Goal: Task Accomplishment & Management: Manage account settings

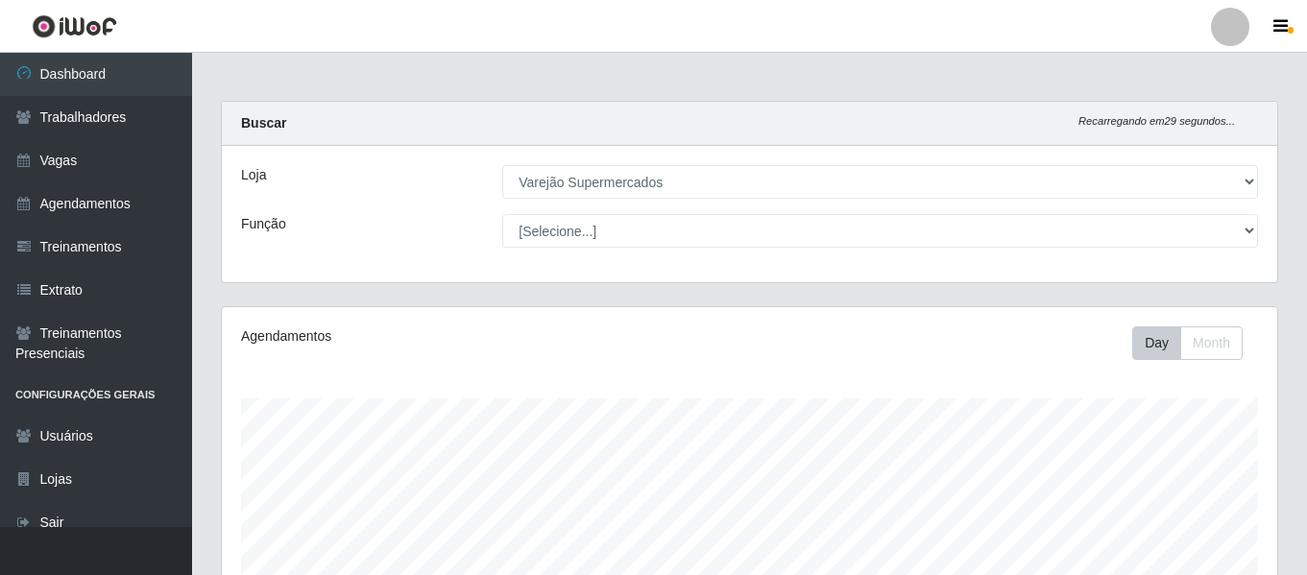
select select "237"
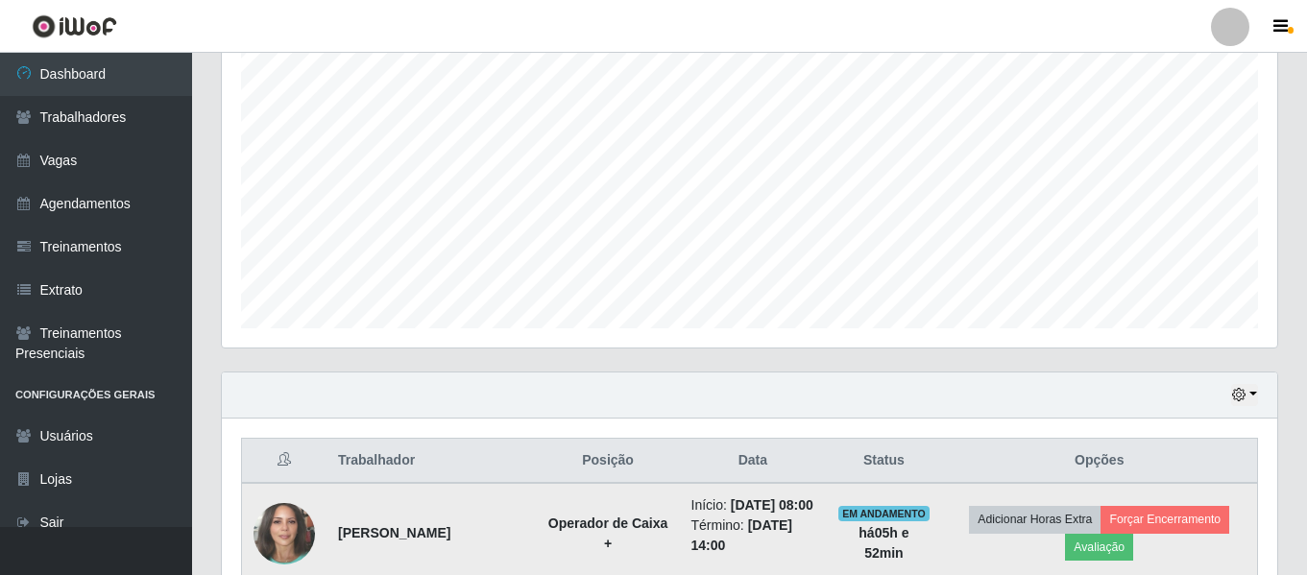
scroll to position [718, 0]
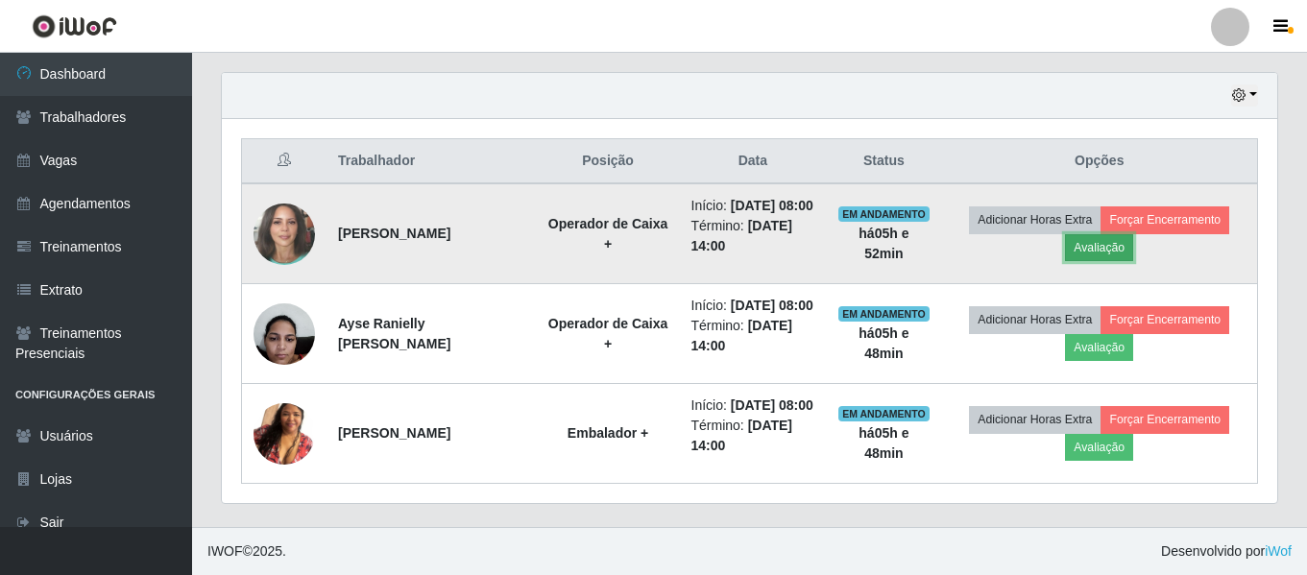
click at [1108, 234] on button "Avaliação" at bounding box center [1099, 247] width 68 height 27
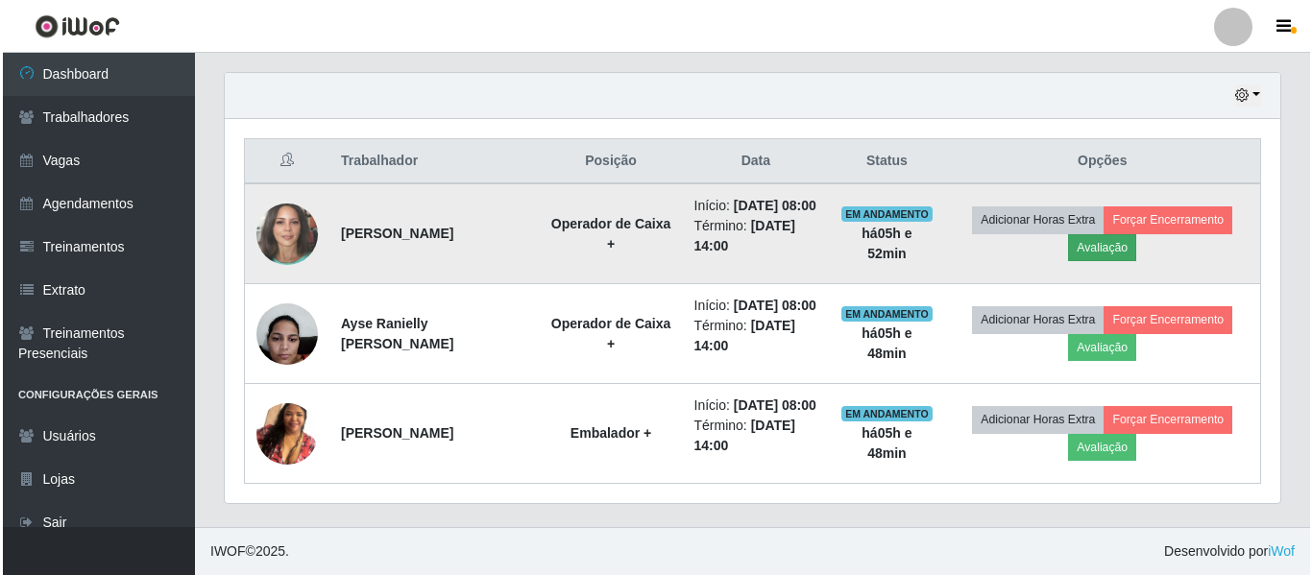
scroll to position [398, 1046]
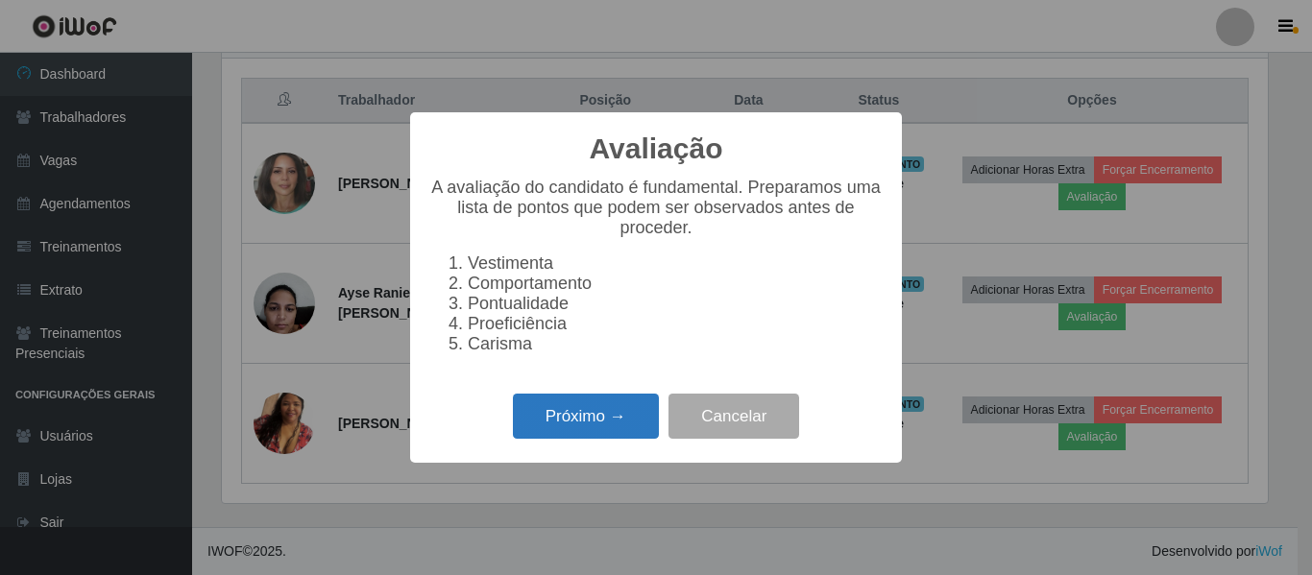
click at [573, 439] on button "Próximo →" at bounding box center [586, 416] width 146 height 45
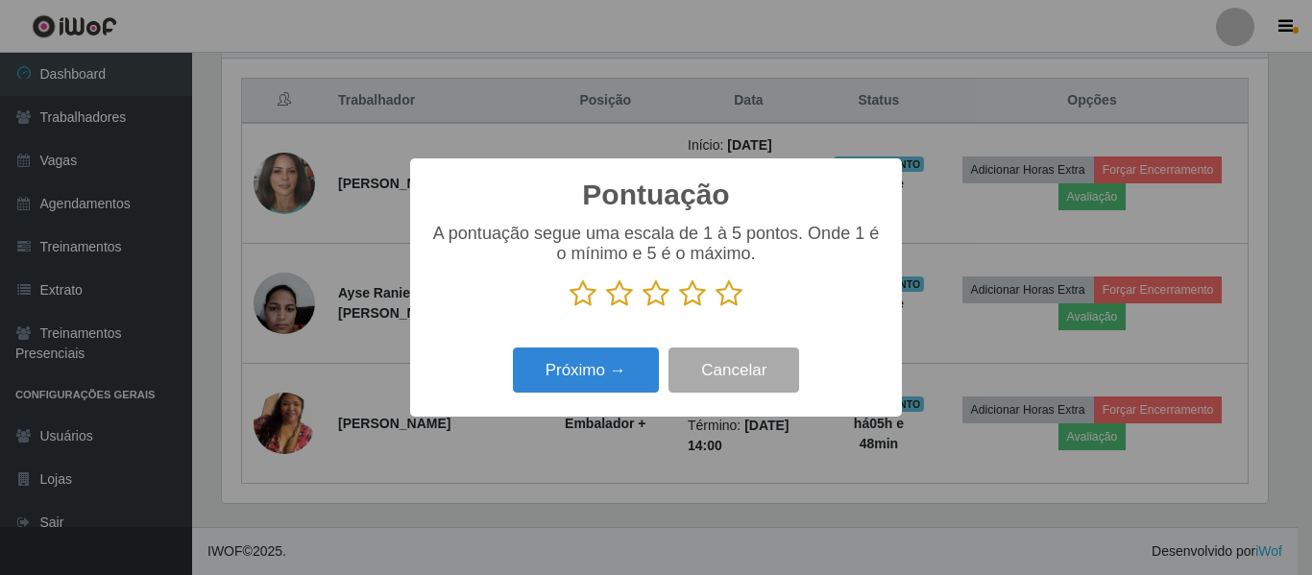
click at [633, 295] on icon at bounding box center [619, 293] width 27 height 29
click at [606, 308] on input "radio" at bounding box center [606, 308] width 0 height 0
click at [609, 366] on button "Próximo →" at bounding box center [586, 370] width 146 height 45
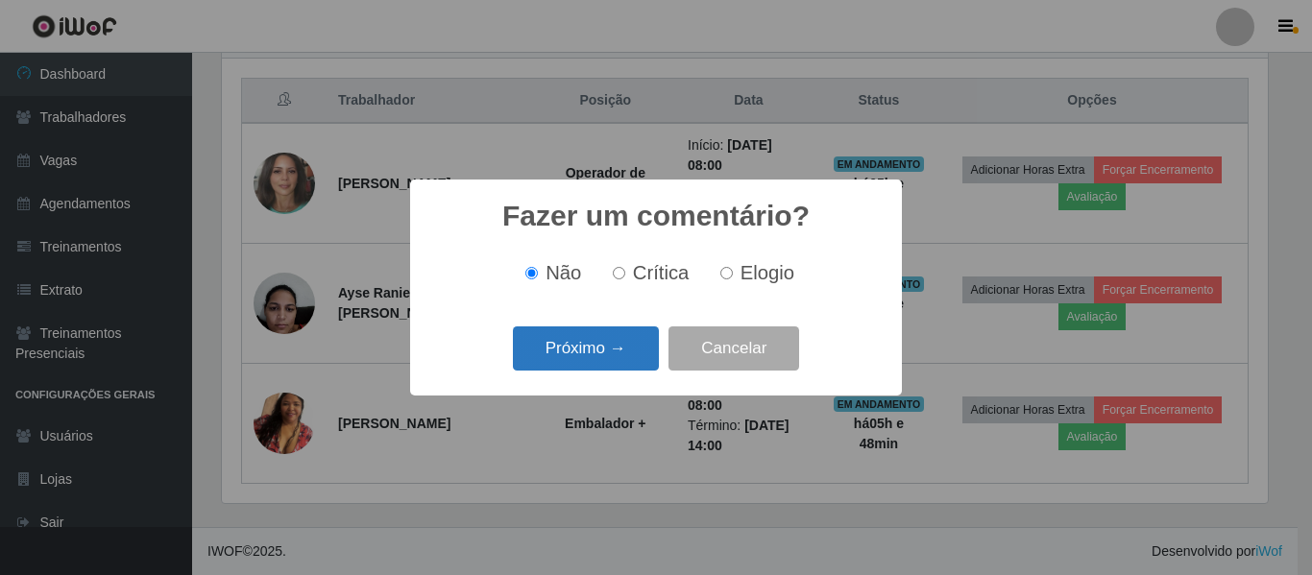
click at [610, 332] on button "Próximo →" at bounding box center [586, 348] width 146 height 45
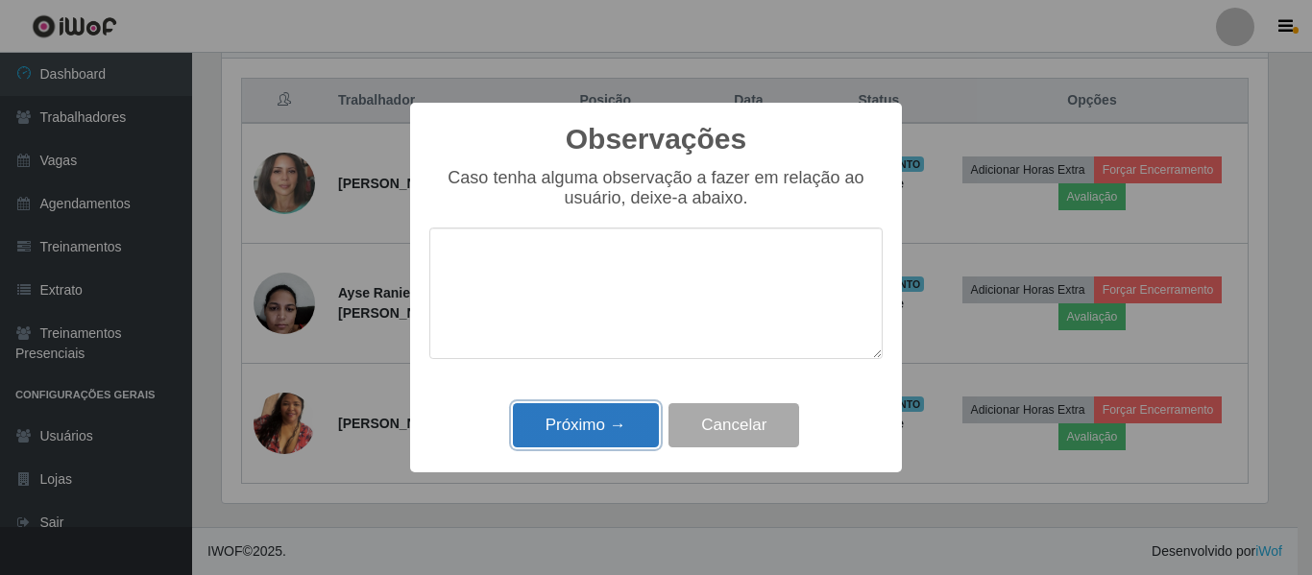
click at [603, 430] on button "Próximo →" at bounding box center [586, 425] width 146 height 45
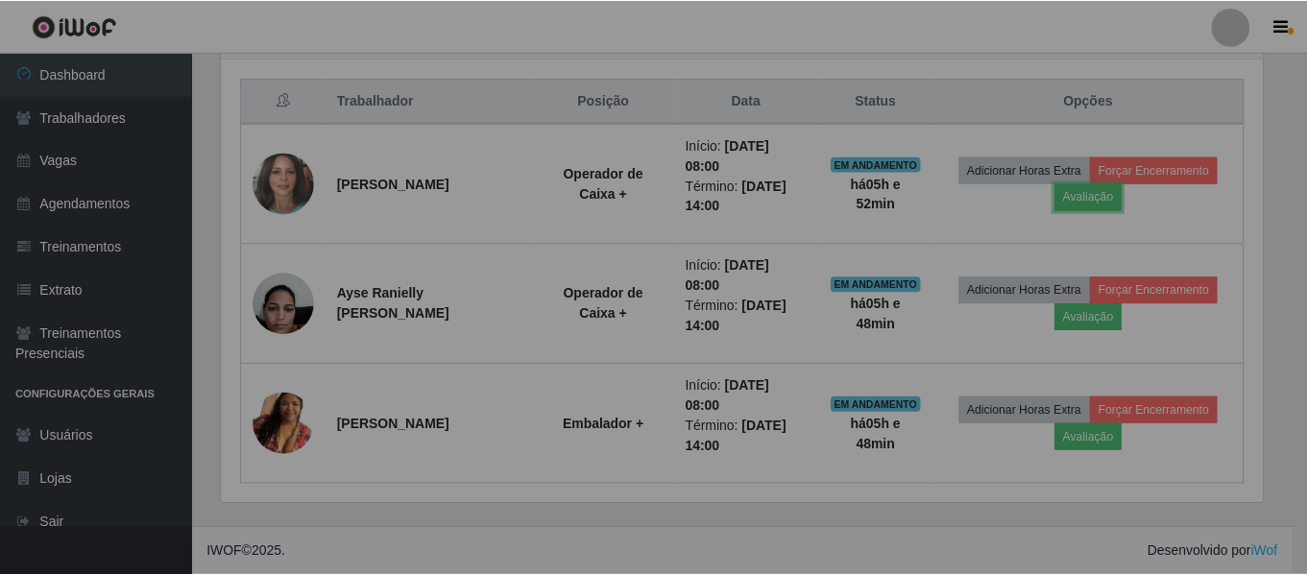
scroll to position [398, 1055]
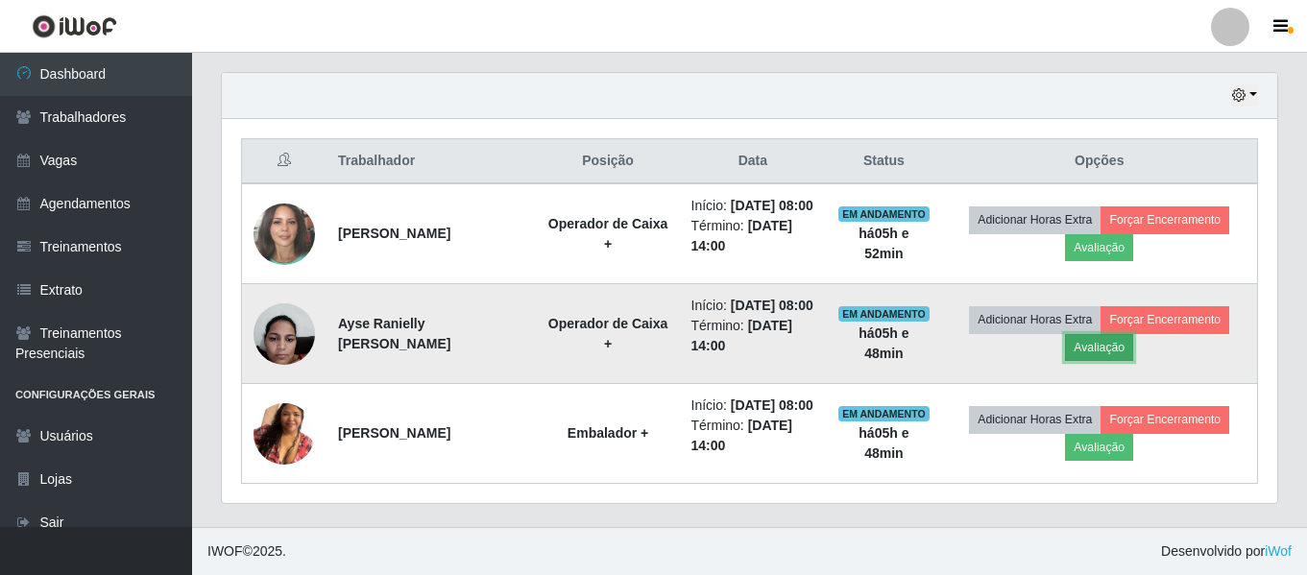
click at [1097, 334] on button "Avaliação" at bounding box center [1099, 347] width 68 height 27
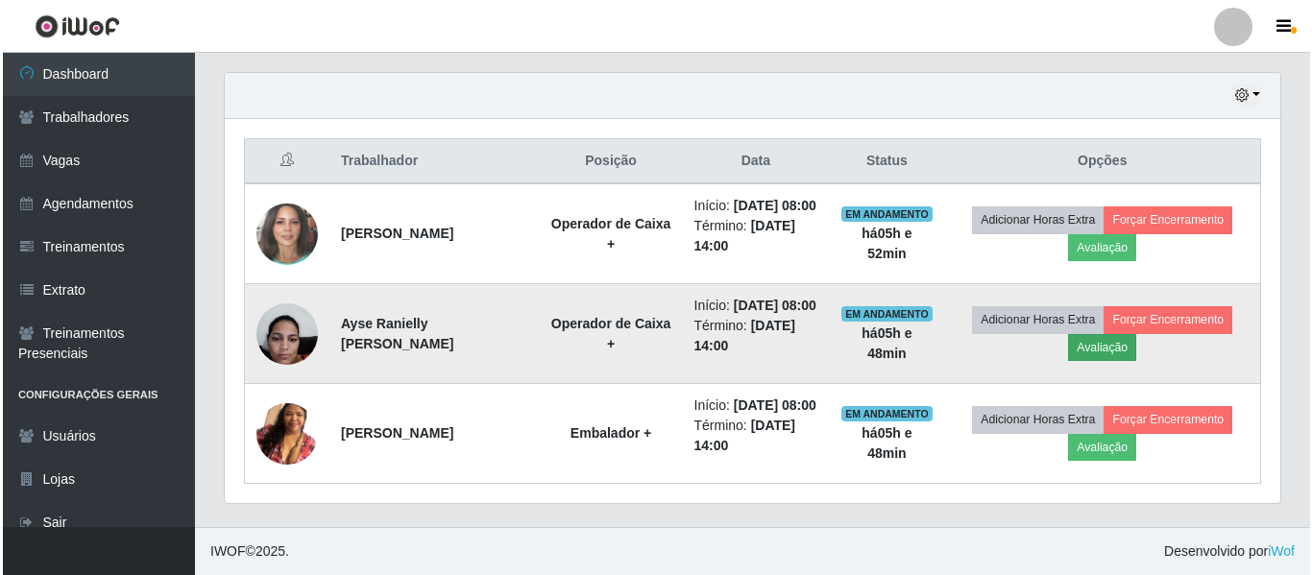
scroll to position [398, 1046]
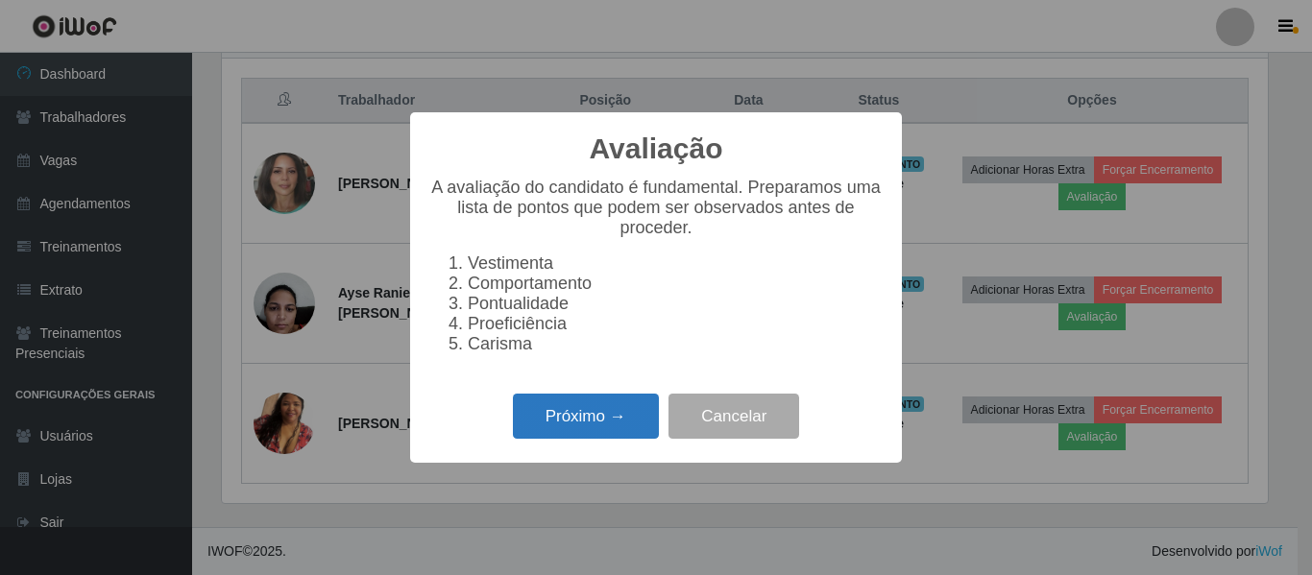
click at [632, 426] on button "Próximo →" at bounding box center [586, 416] width 146 height 45
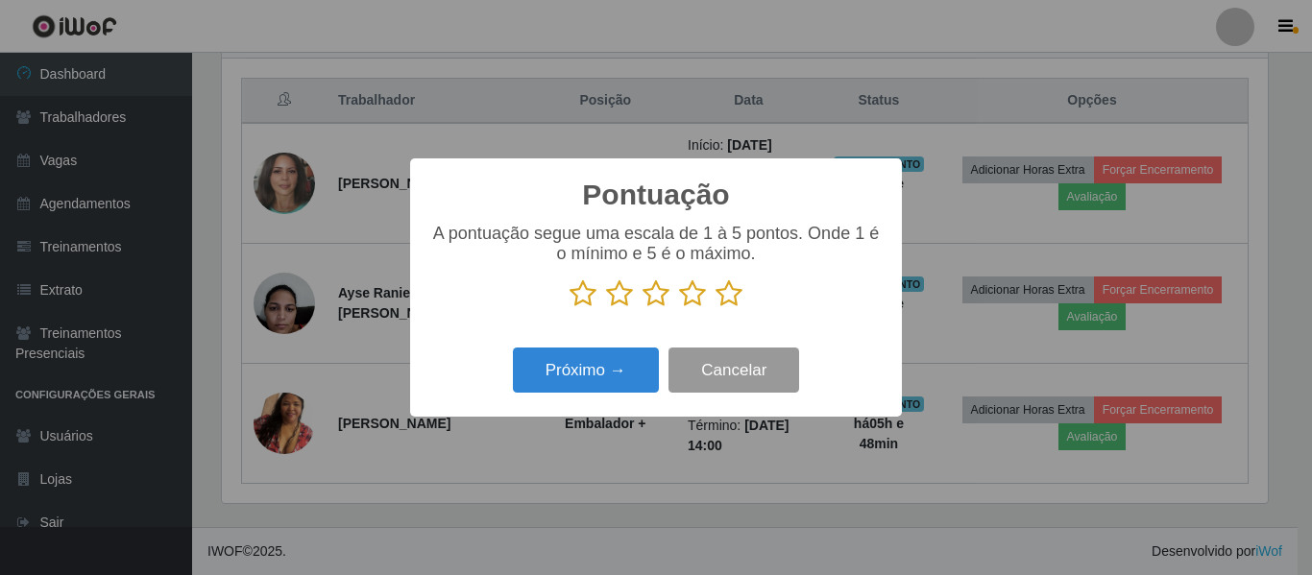
scroll to position [959794, 959147]
click at [734, 294] on icon at bounding box center [728, 293] width 27 height 29
click at [715, 308] on input "radio" at bounding box center [715, 308] width 0 height 0
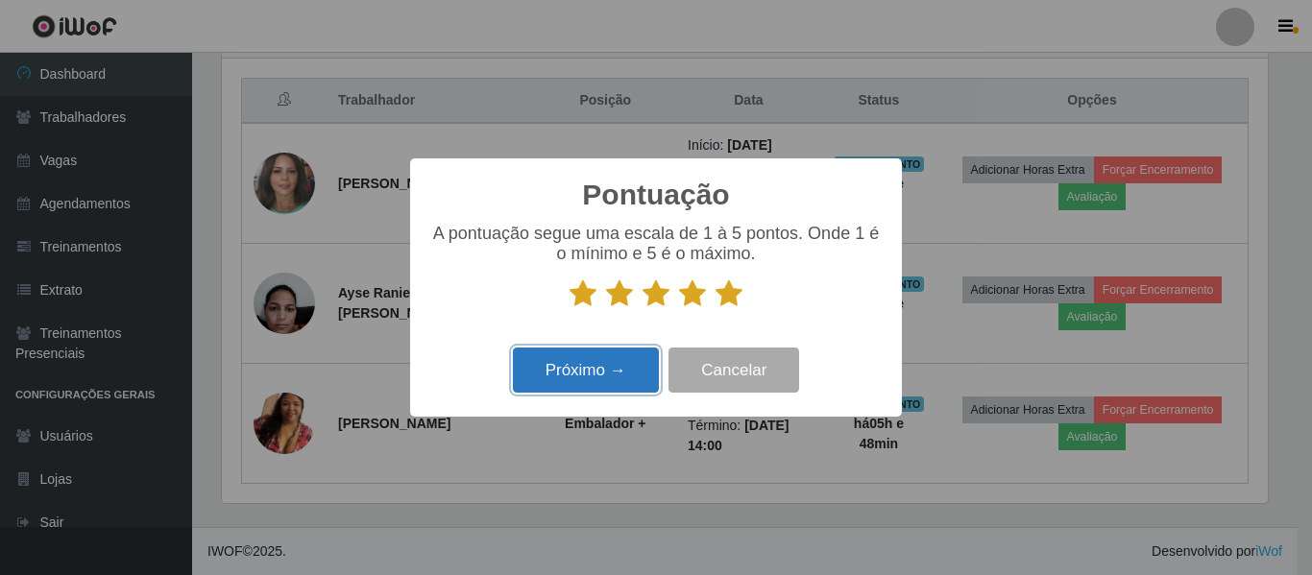
click at [576, 371] on button "Próximo →" at bounding box center [586, 370] width 146 height 45
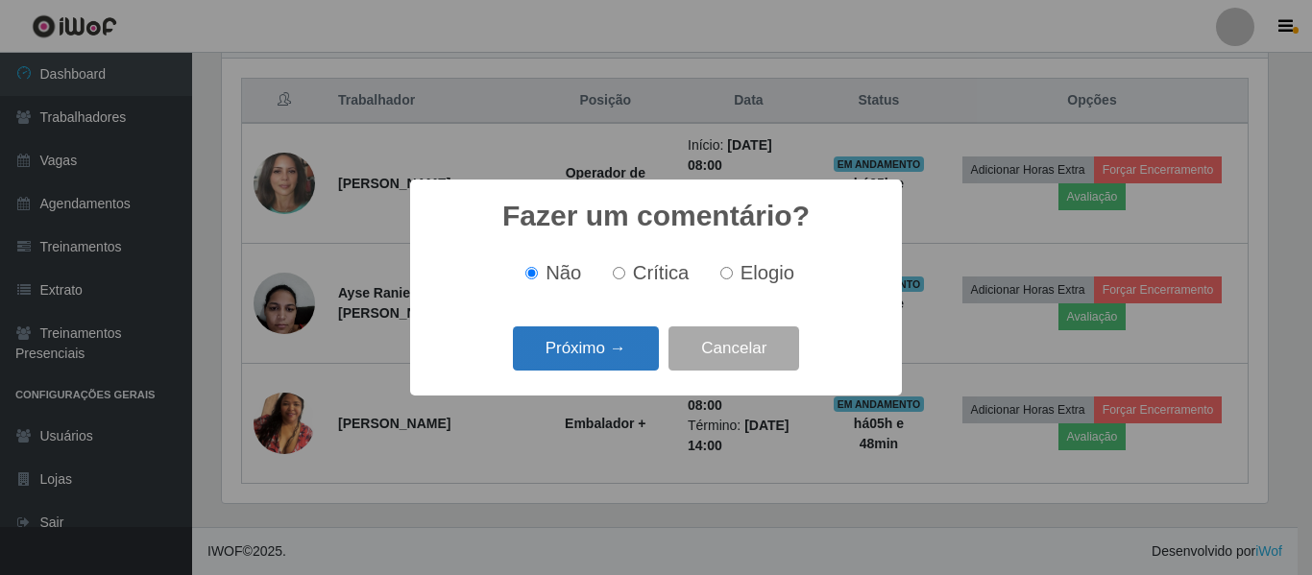
click at [586, 348] on button "Próximo →" at bounding box center [586, 348] width 146 height 45
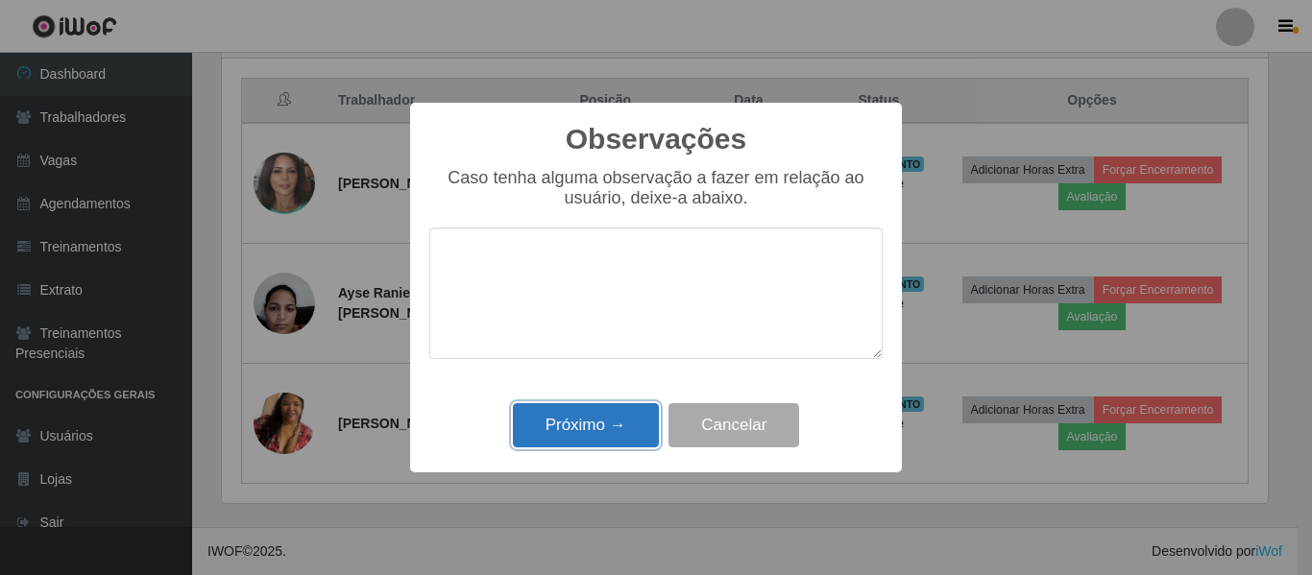
click at [576, 432] on button "Próximo →" at bounding box center [586, 425] width 146 height 45
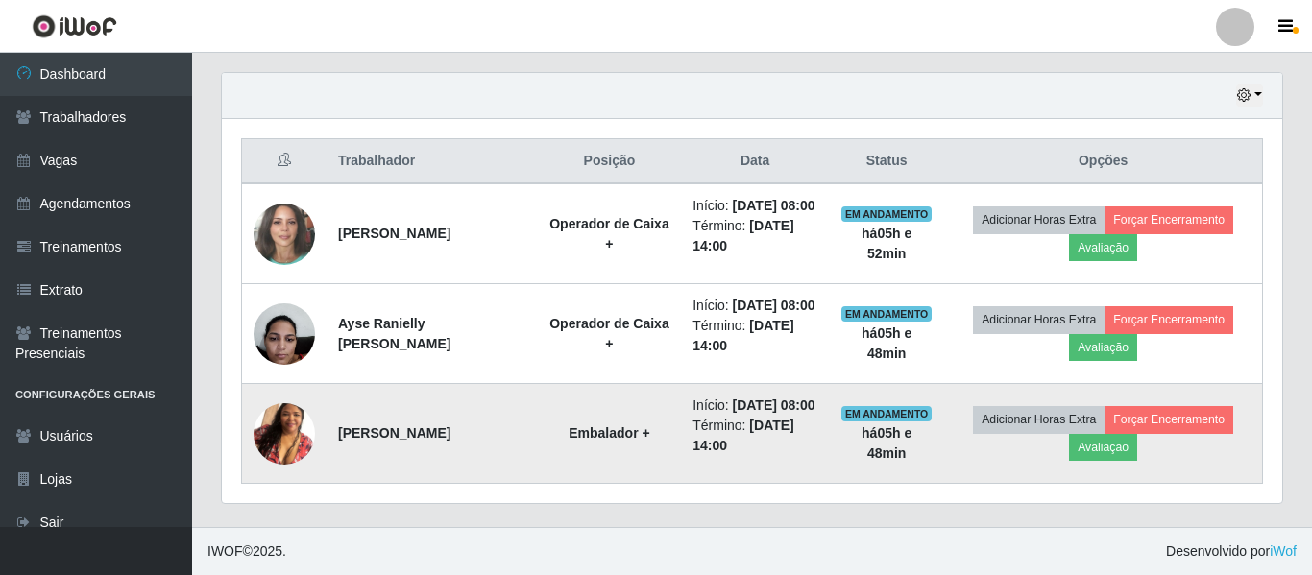
scroll to position [398, 1055]
click at [1101, 438] on button "Avaliação" at bounding box center [1099, 447] width 68 height 27
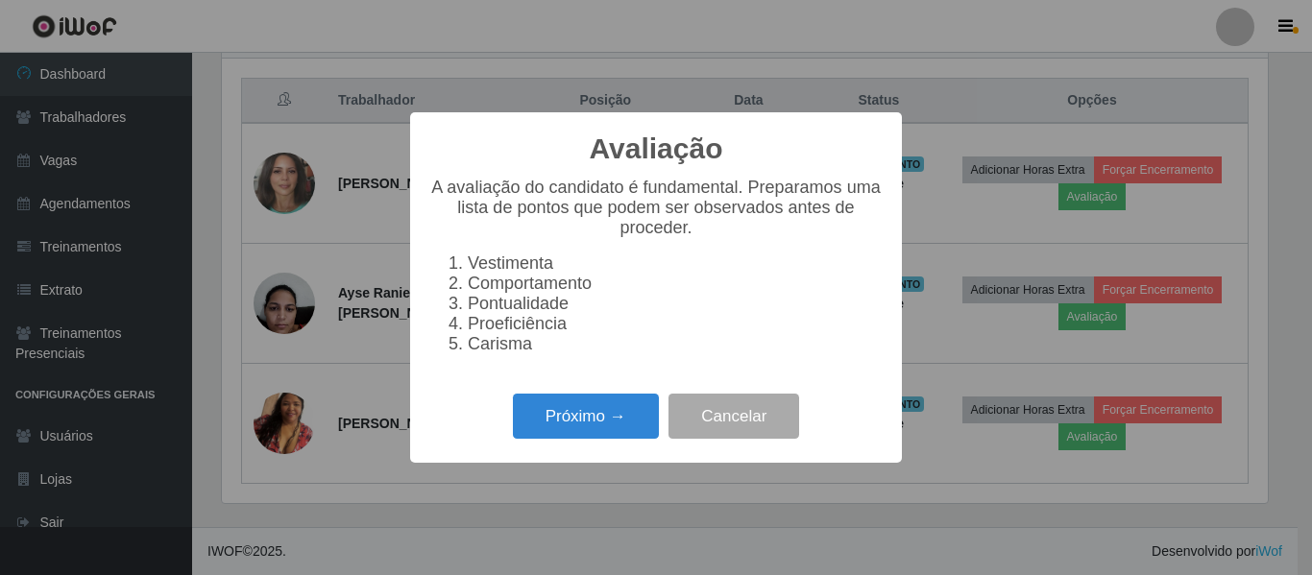
scroll to position [398, 1046]
click at [571, 425] on button "Próximo →" at bounding box center [586, 416] width 146 height 45
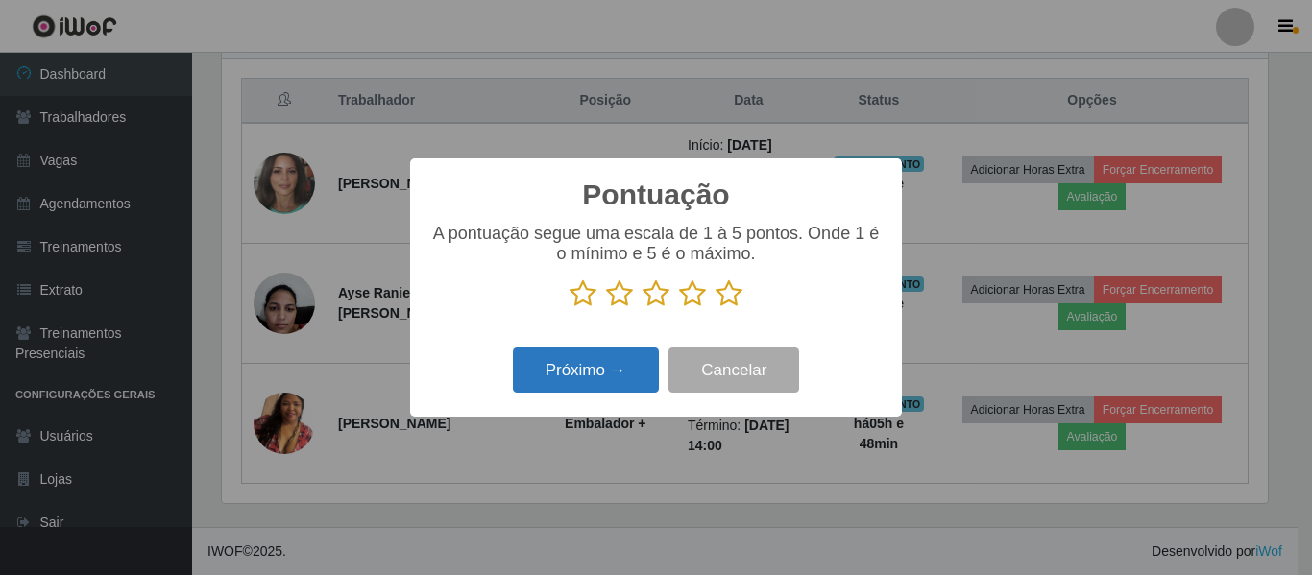
scroll to position [959794, 959147]
click at [731, 294] on icon at bounding box center [728, 293] width 27 height 29
click at [715, 308] on input "radio" at bounding box center [715, 308] width 0 height 0
click at [554, 370] on button "Próximo →" at bounding box center [586, 370] width 146 height 45
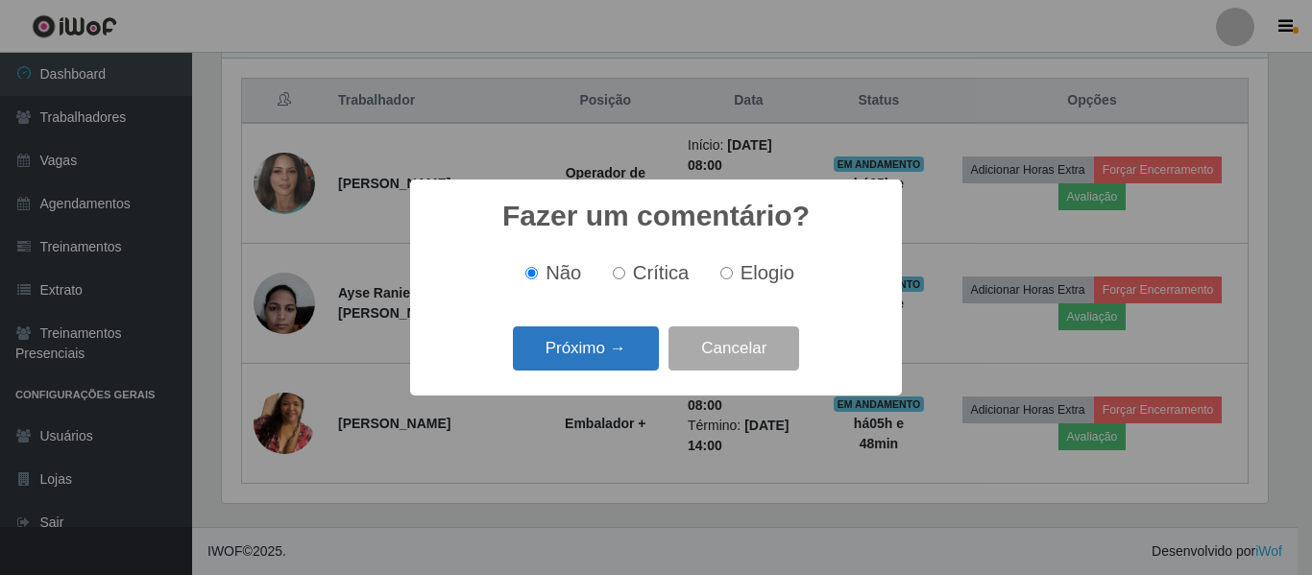
click at [567, 350] on button "Próximo →" at bounding box center [586, 348] width 146 height 45
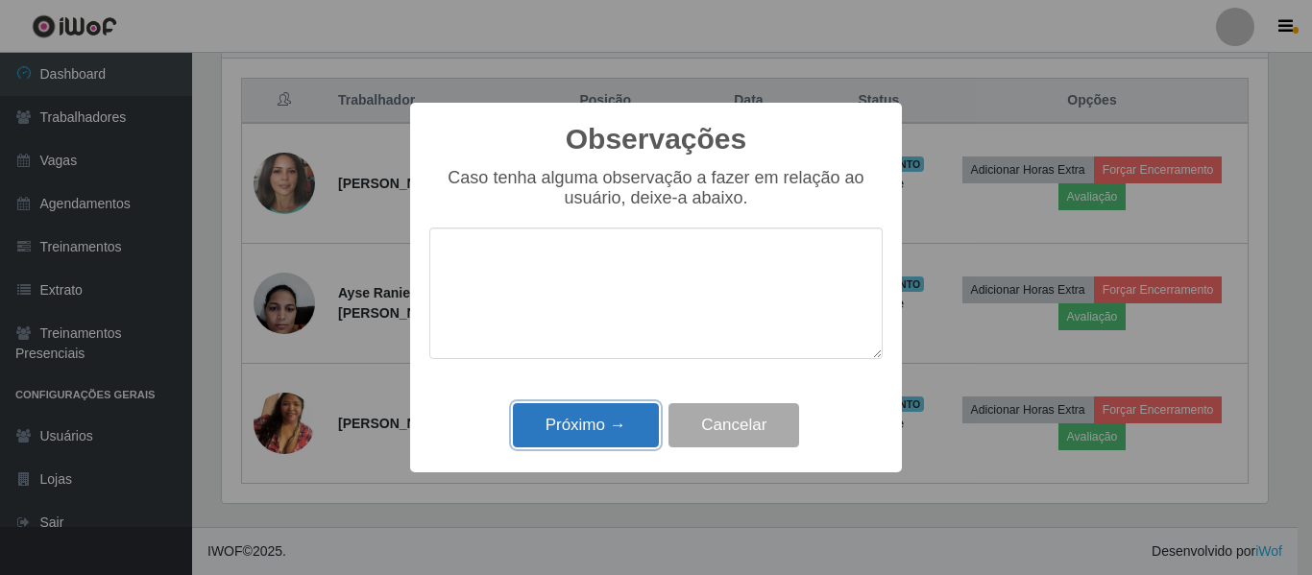
click at [563, 430] on button "Próximo →" at bounding box center [586, 425] width 146 height 45
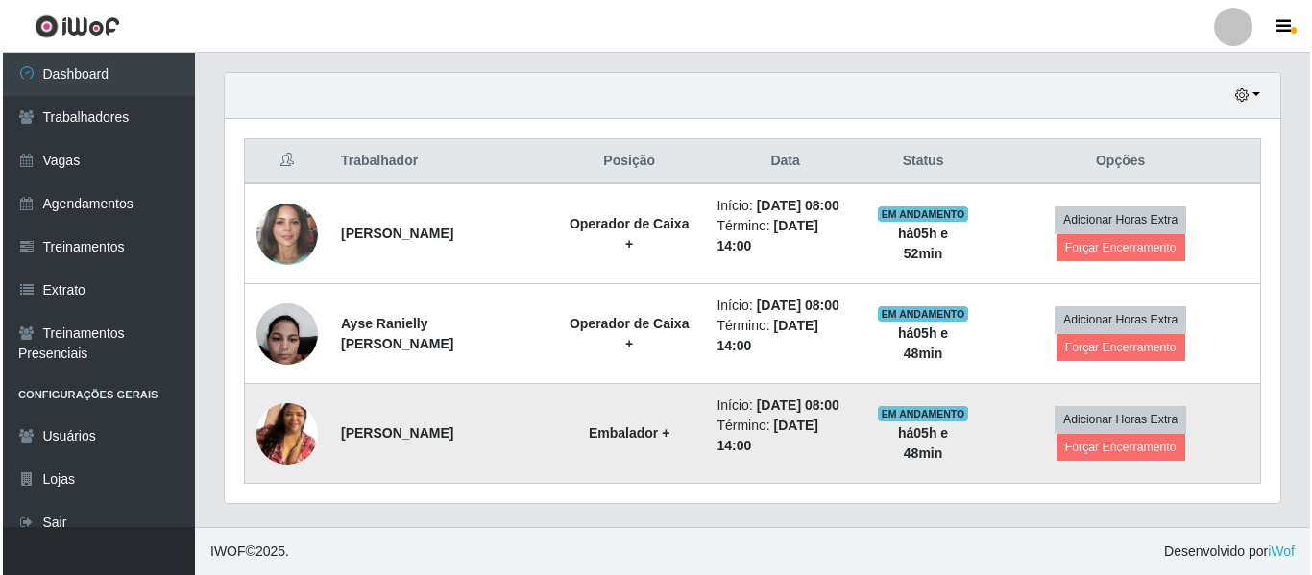
scroll to position [658, 0]
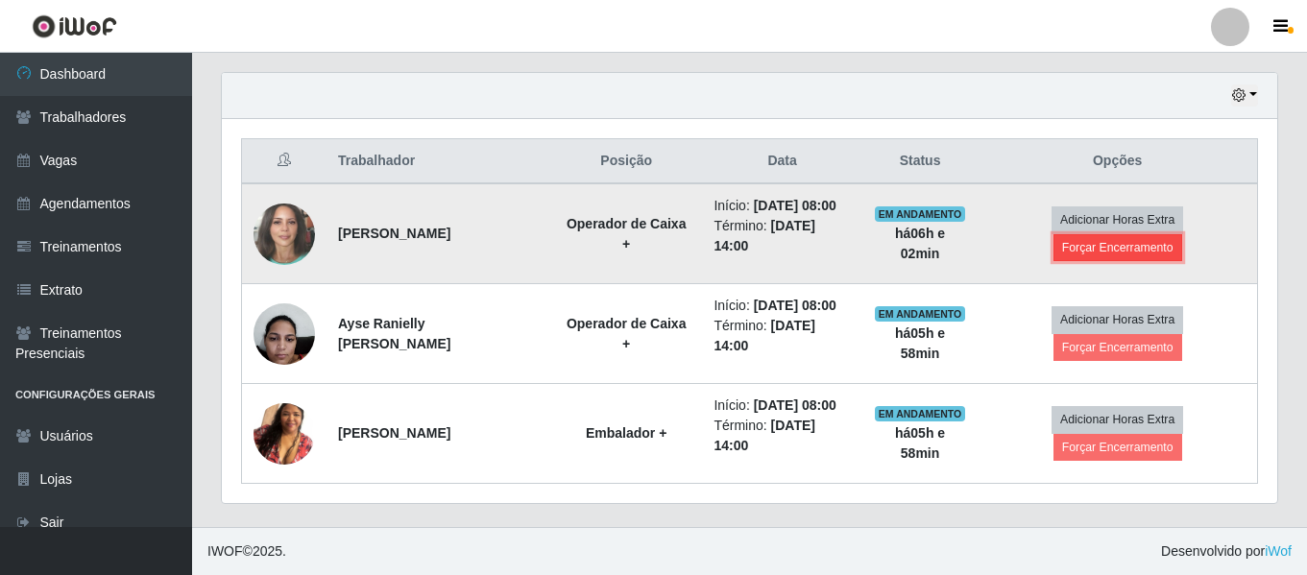
click at [1165, 260] on button "Forçar Encerramento" at bounding box center [1117, 247] width 129 height 27
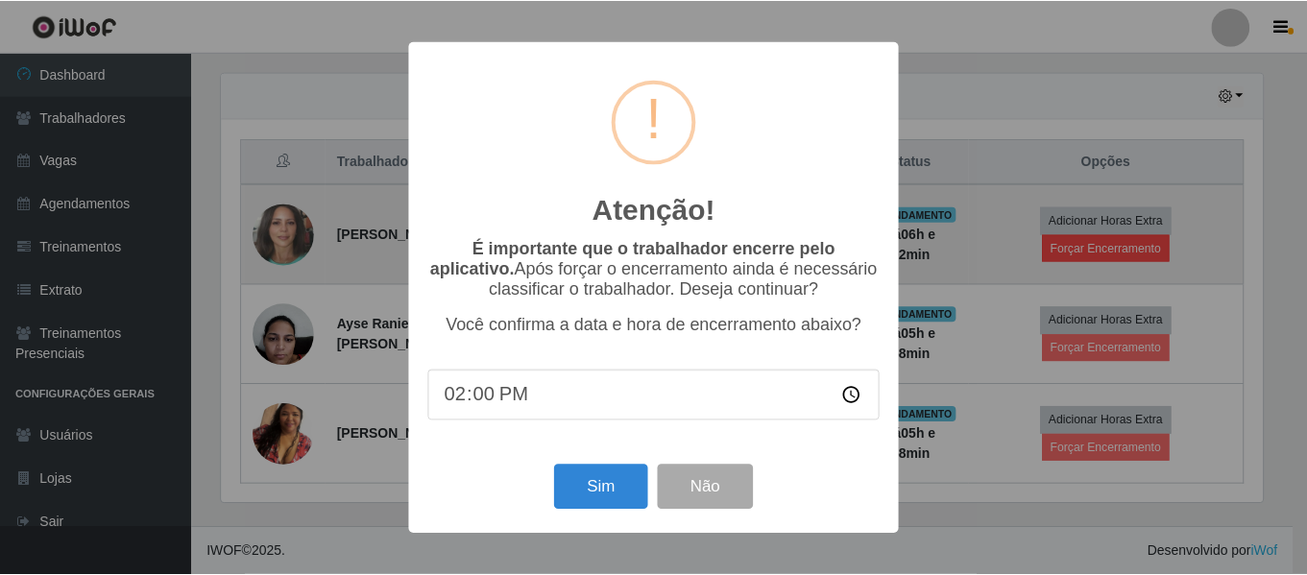
scroll to position [398, 1046]
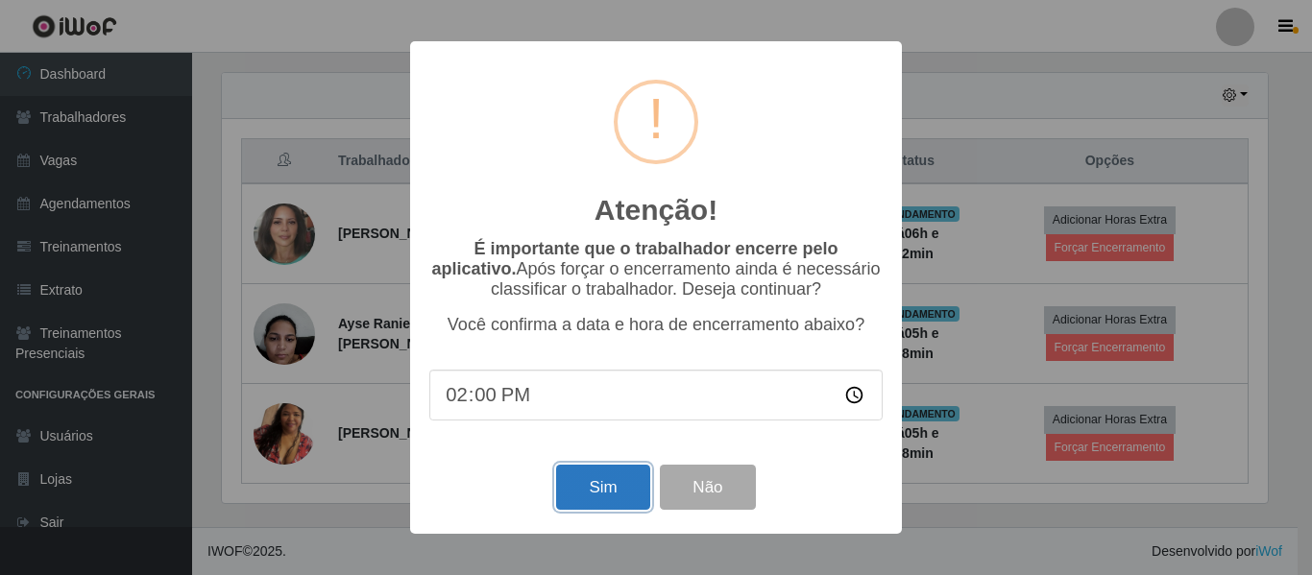
click at [600, 493] on button "Sim" at bounding box center [602, 487] width 93 height 45
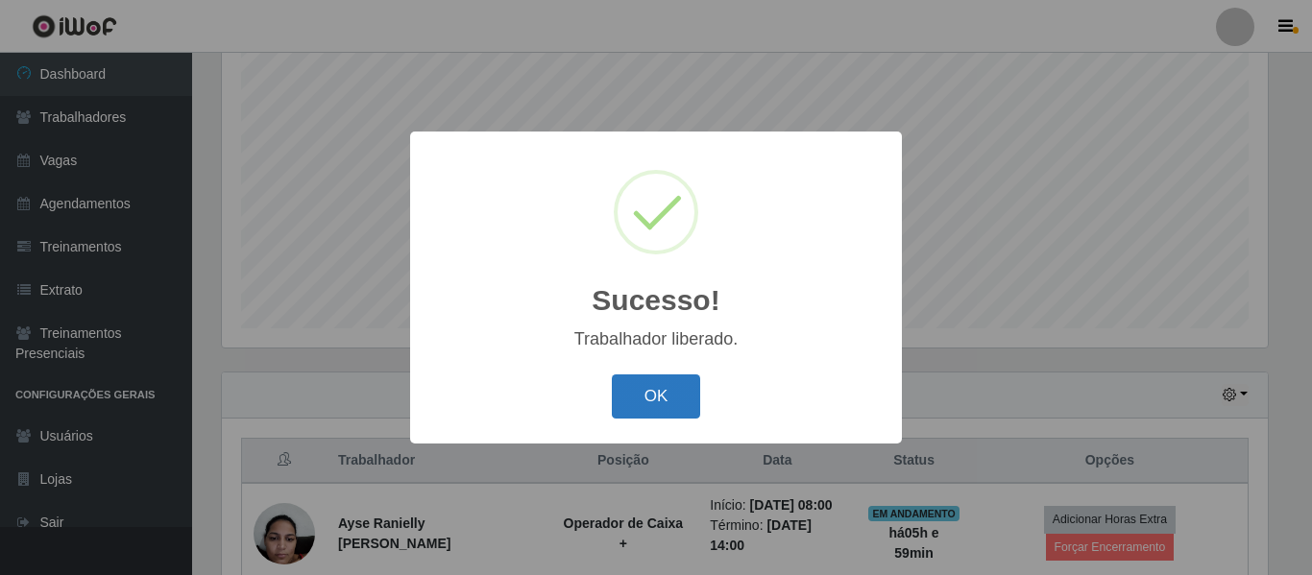
click at [646, 390] on button "OK" at bounding box center [656, 396] width 89 height 45
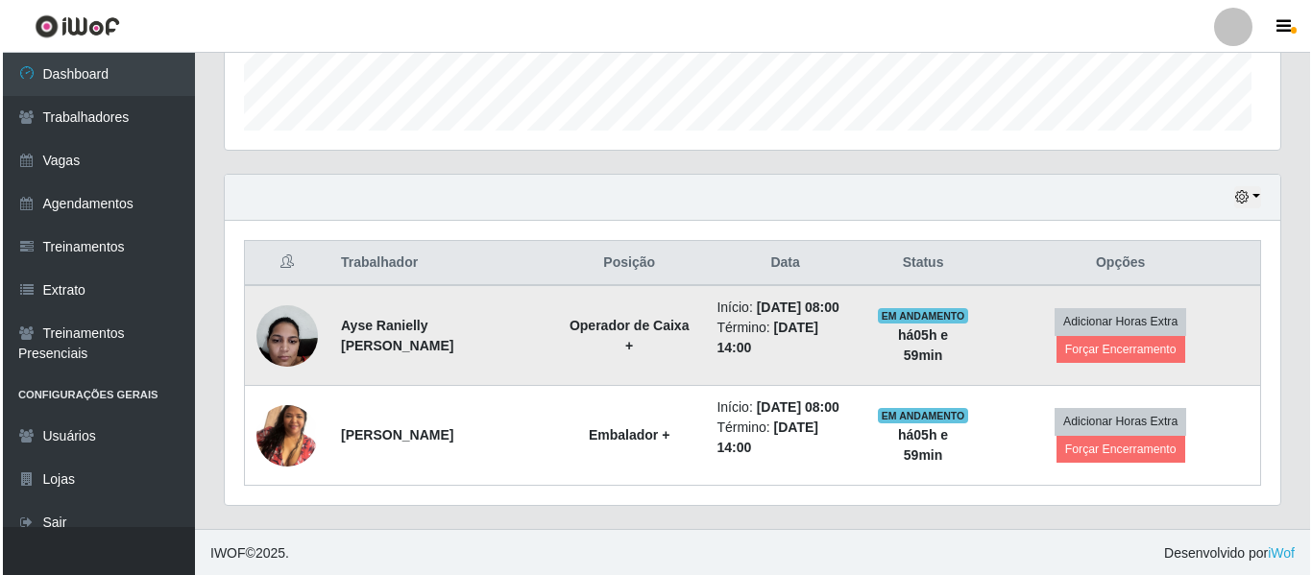
scroll to position [398, 1055]
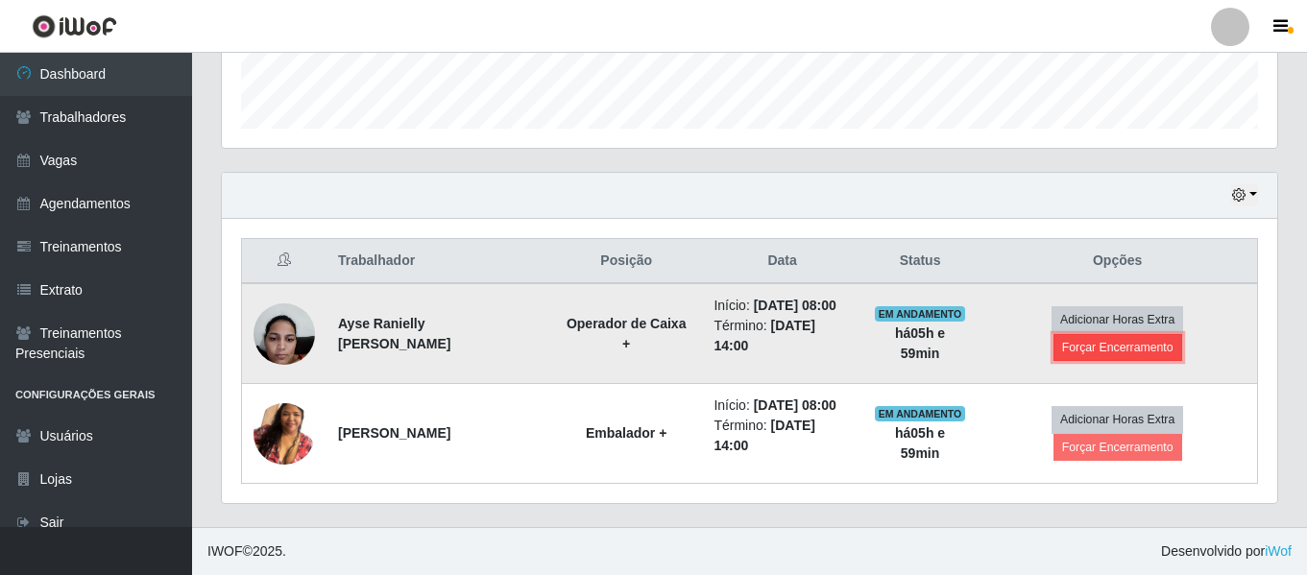
click at [1149, 350] on button "Forçar Encerramento" at bounding box center [1117, 347] width 129 height 27
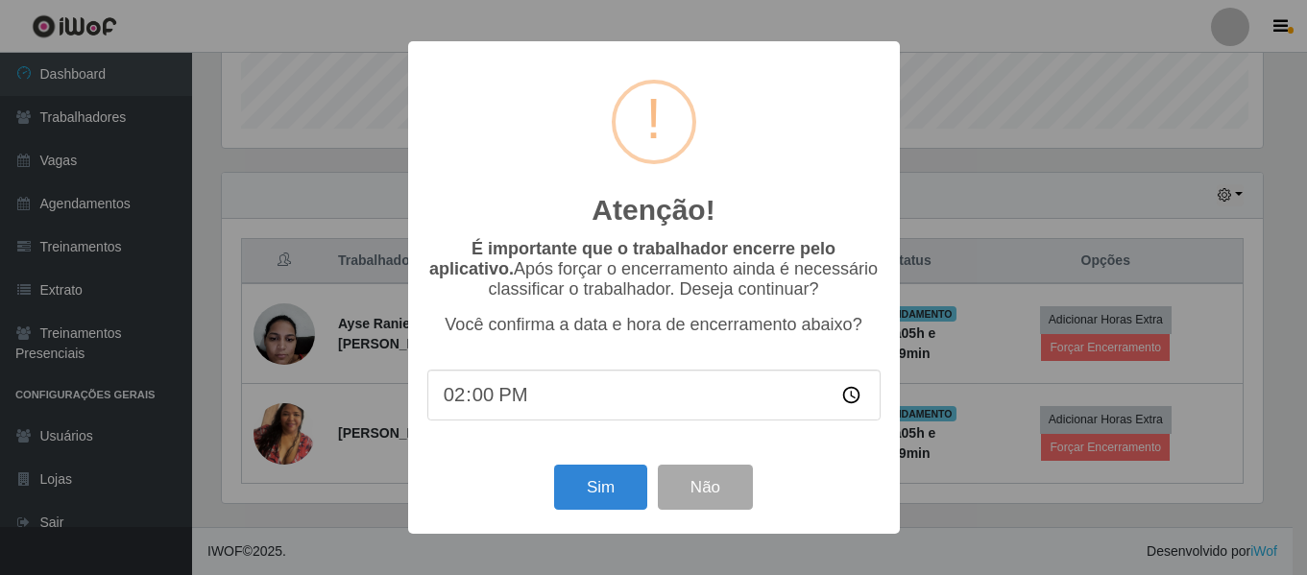
scroll to position [398, 1046]
click at [595, 485] on button "Sim" at bounding box center [602, 487] width 93 height 45
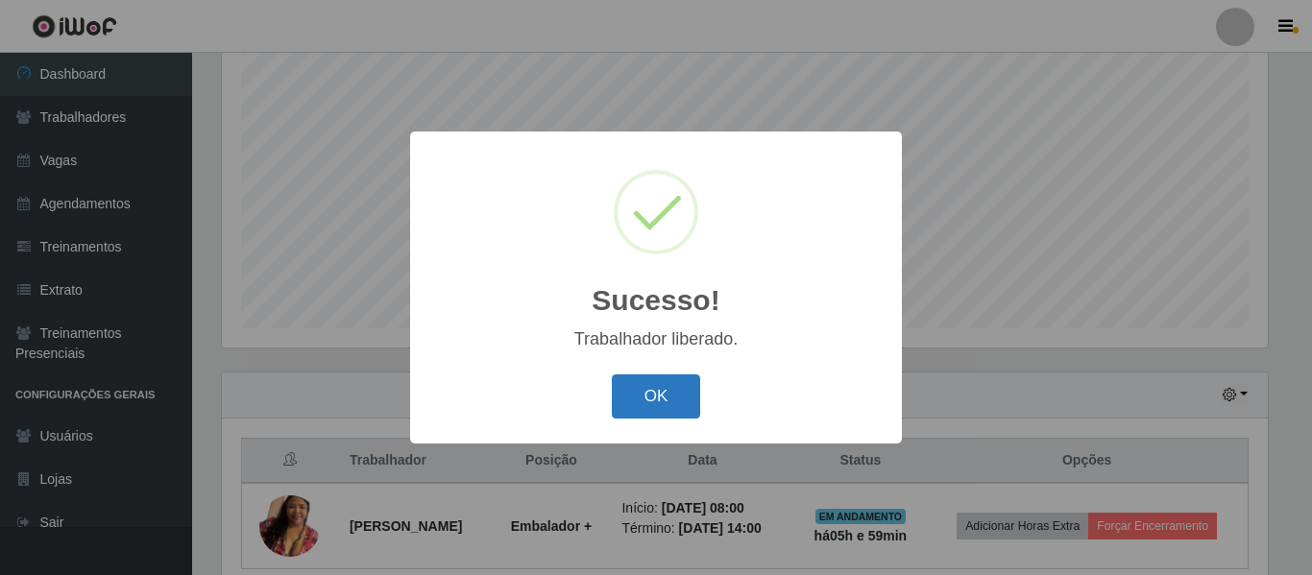
click at [678, 381] on button "OK" at bounding box center [656, 396] width 89 height 45
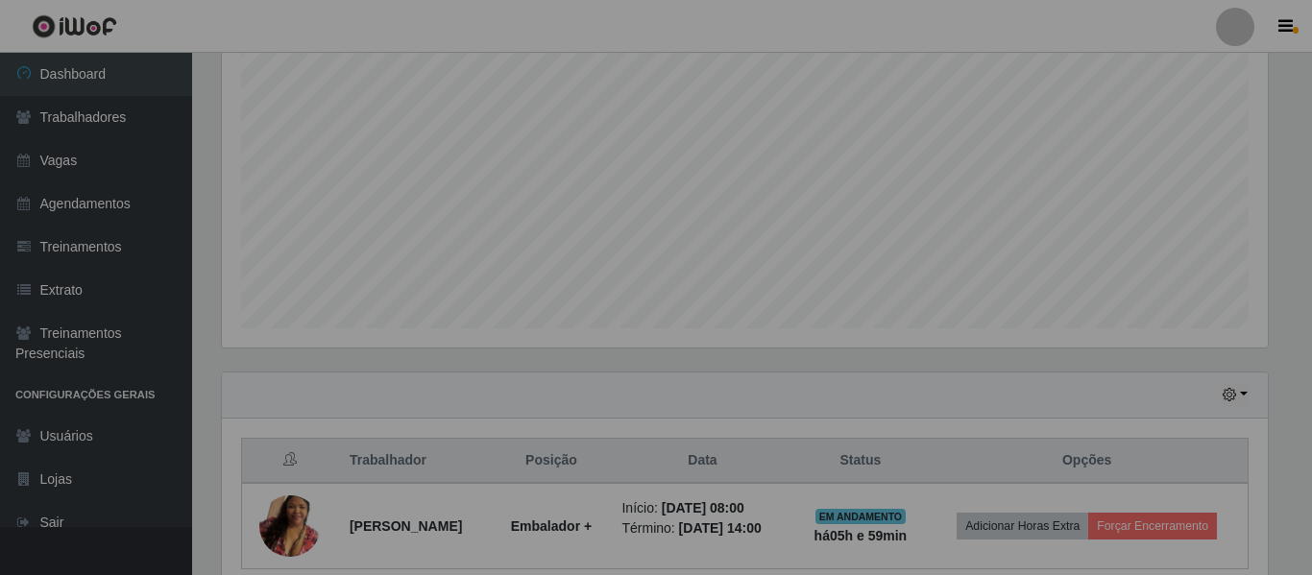
scroll to position [398, 1055]
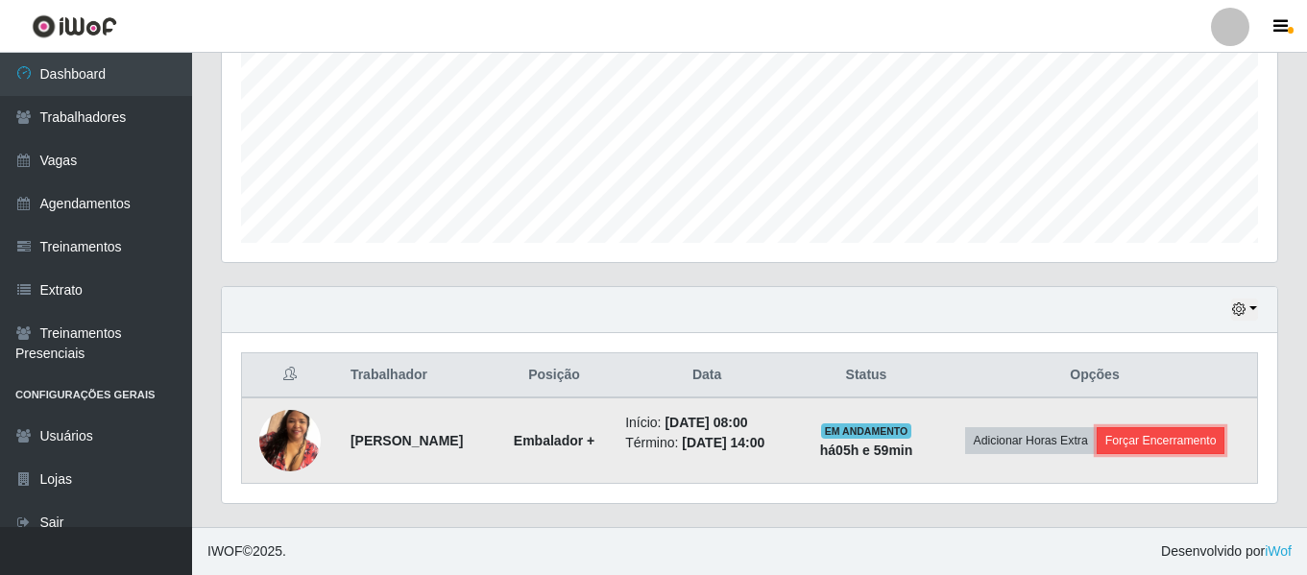
click at [1132, 448] on button "Forçar Encerramento" at bounding box center [1161, 440] width 129 height 27
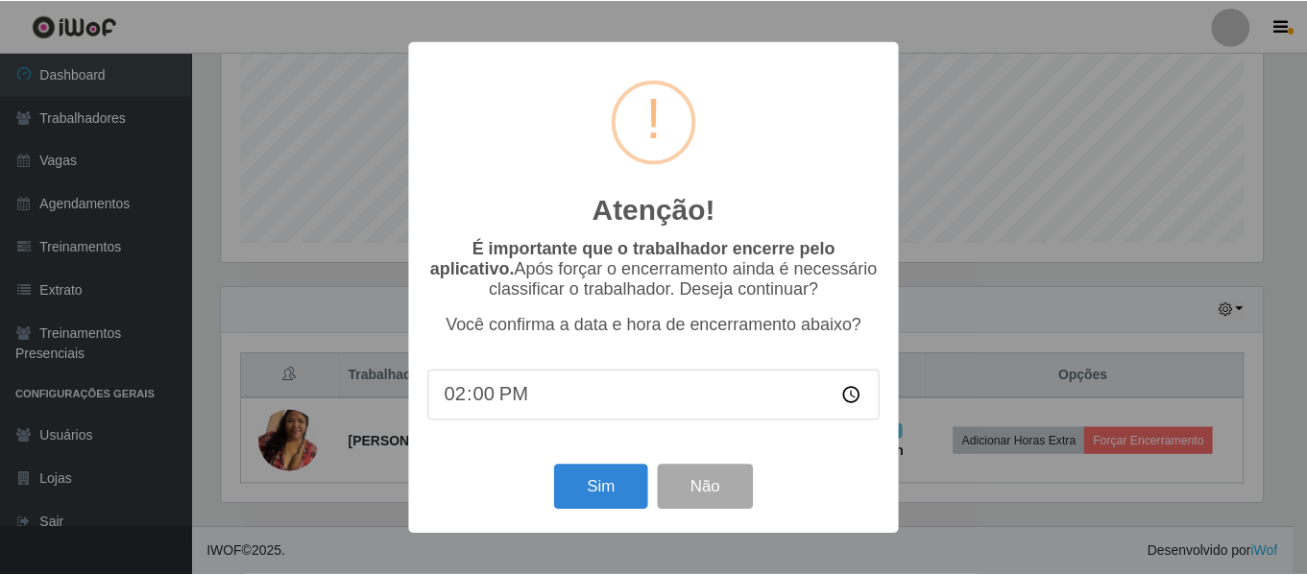
scroll to position [398, 1046]
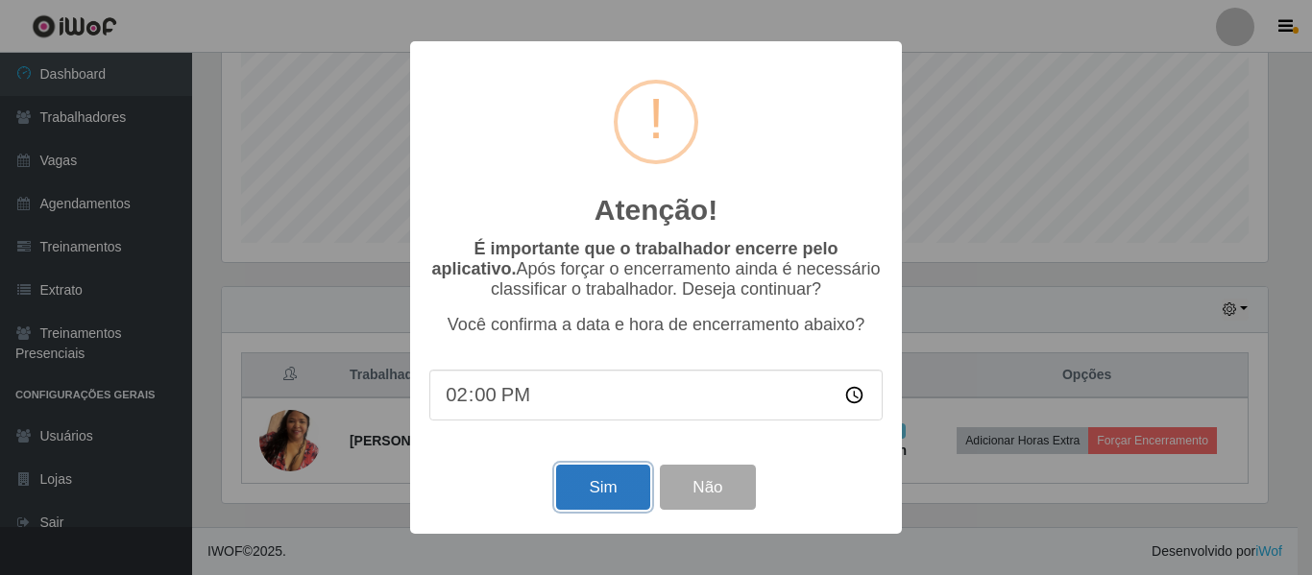
click at [625, 490] on button "Sim" at bounding box center [602, 487] width 93 height 45
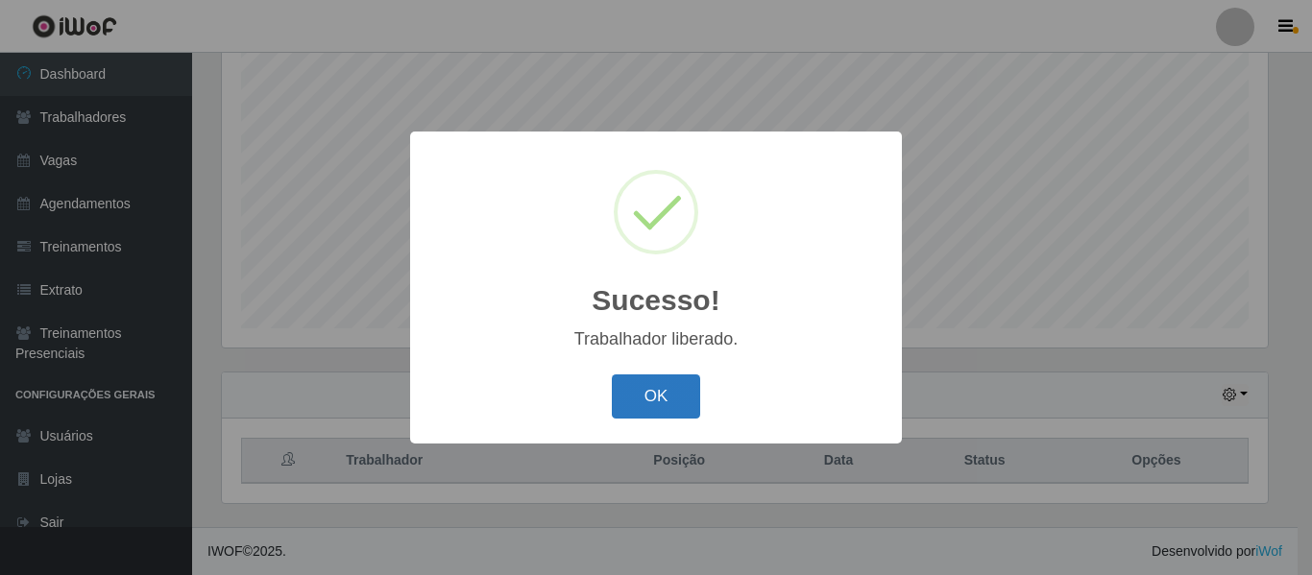
click at [657, 380] on button "OK" at bounding box center [656, 396] width 89 height 45
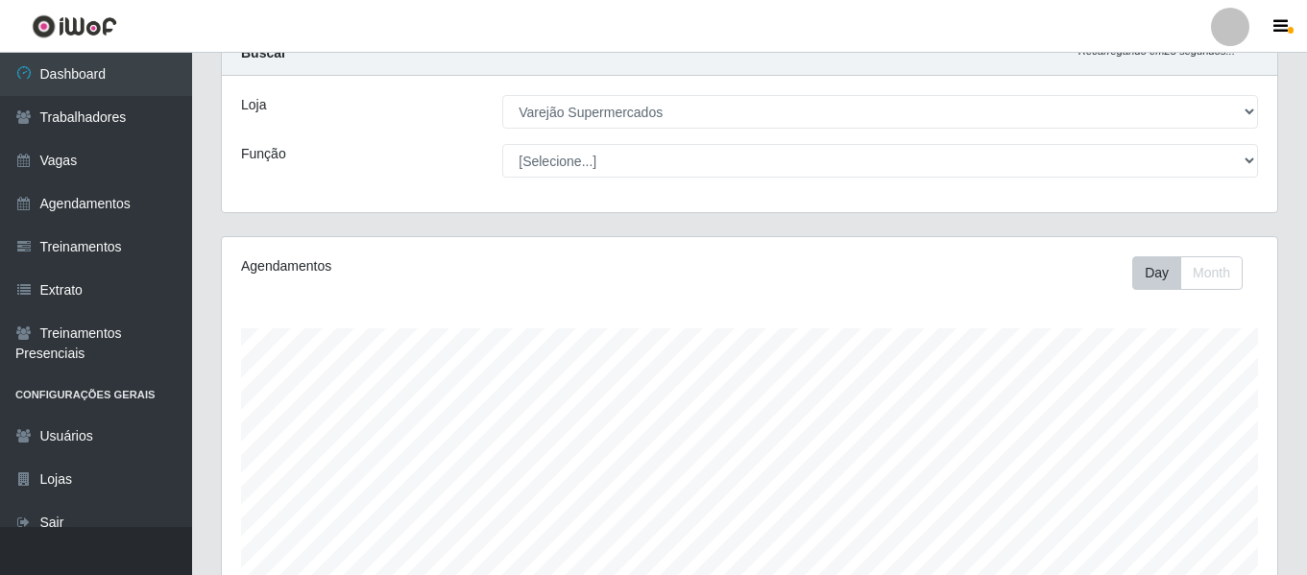
scroll to position [0, 0]
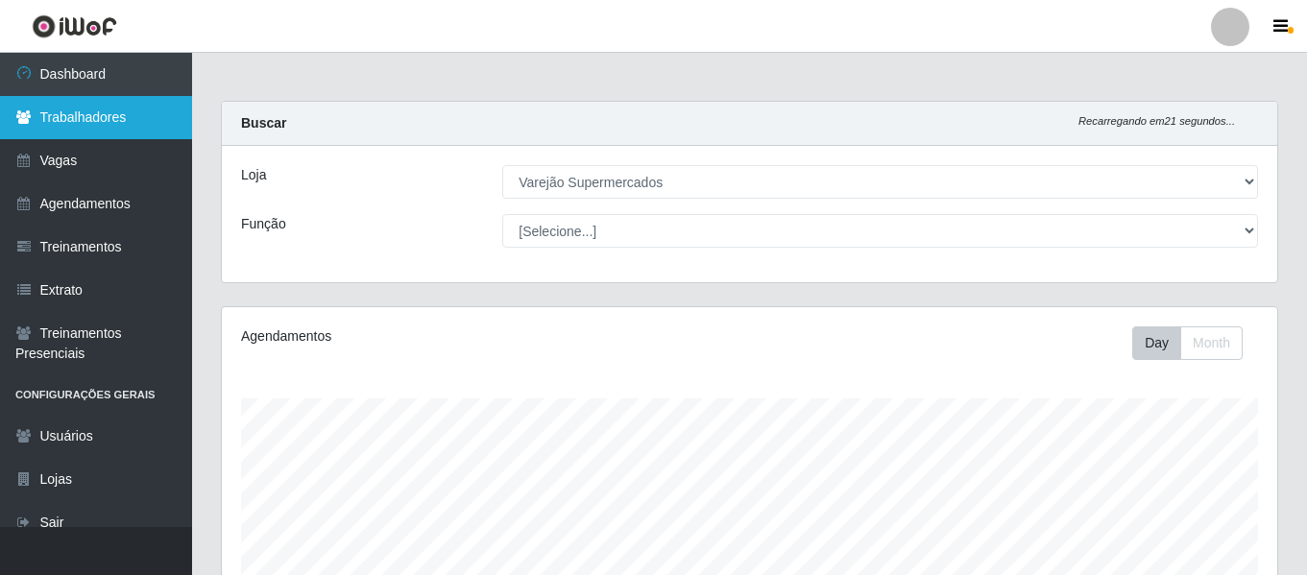
click at [98, 123] on link "Trabalhadores" at bounding box center [96, 117] width 192 height 43
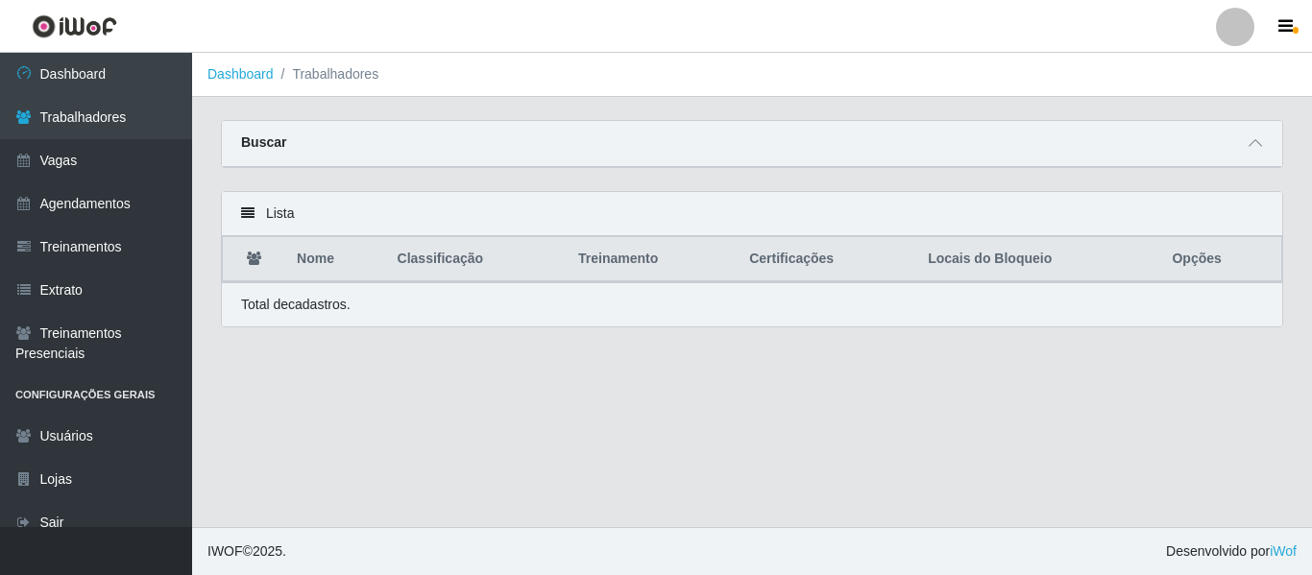
click at [427, 142] on div "Buscar" at bounding box center [752, 144] width 1060 height 46
click at [436, 216] on div "Lista" at bounding box center [752, 214] width 1060 height 44
click at [1261, 140] on icon at bounding box center [1254, 142] width 13 height 13
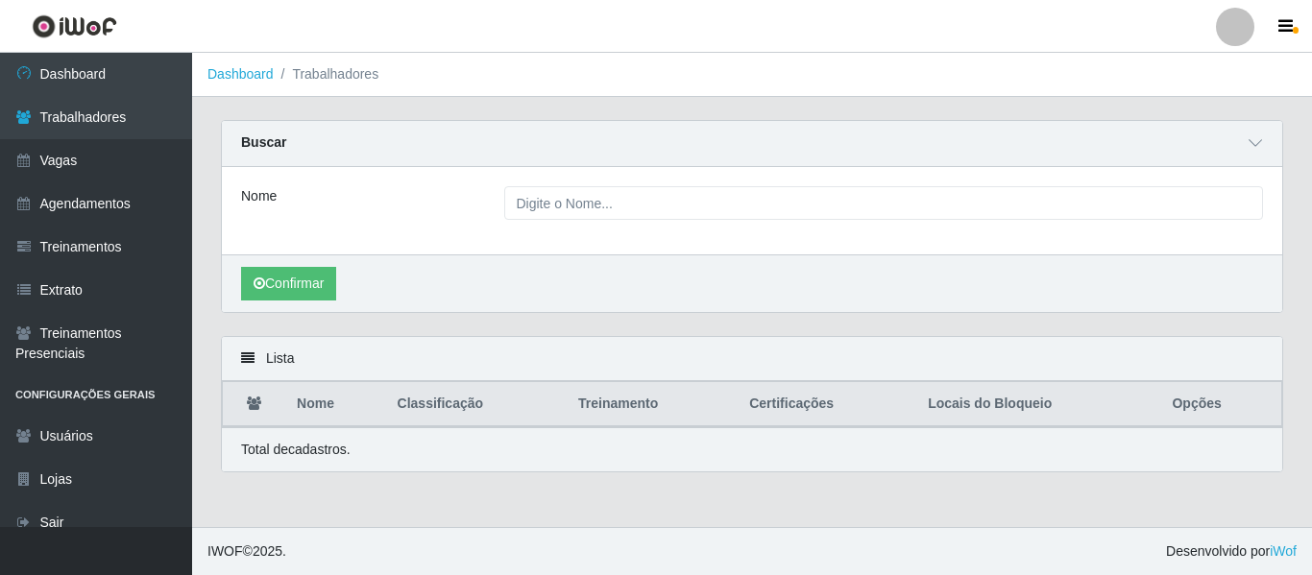
click at [587, 186] on div "Nome" at bounding box center [752, 210] width 1060 height 87
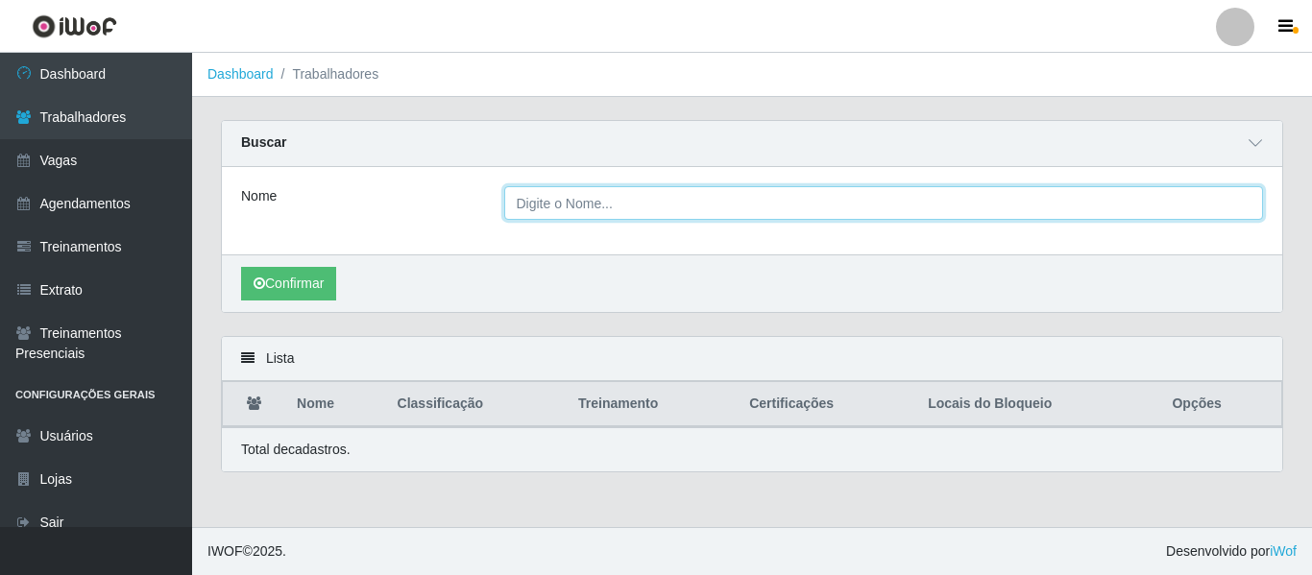
click at [591, 197] on input "Nome" at bounding box center [884, 203] width 760 height 34
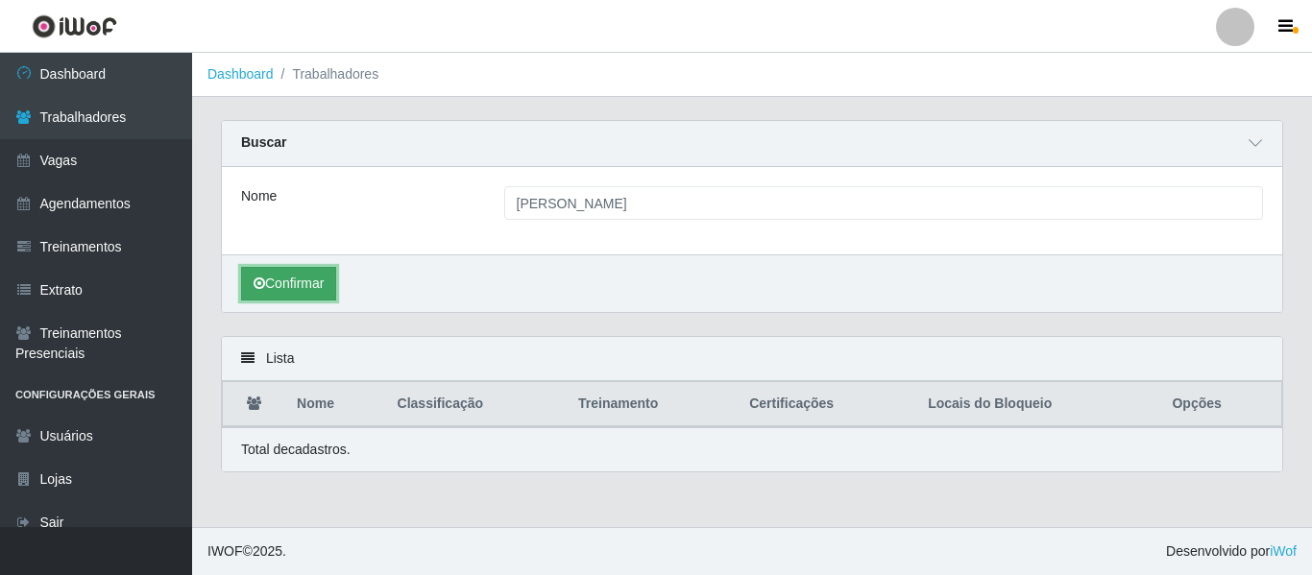
click at [276, 275] on button "Confirmar" at bounding box center [288, 284] width 95 height 34
click at [299, 281] on button "Confirmar" at bounding box center [288, 284] width 95 height 34
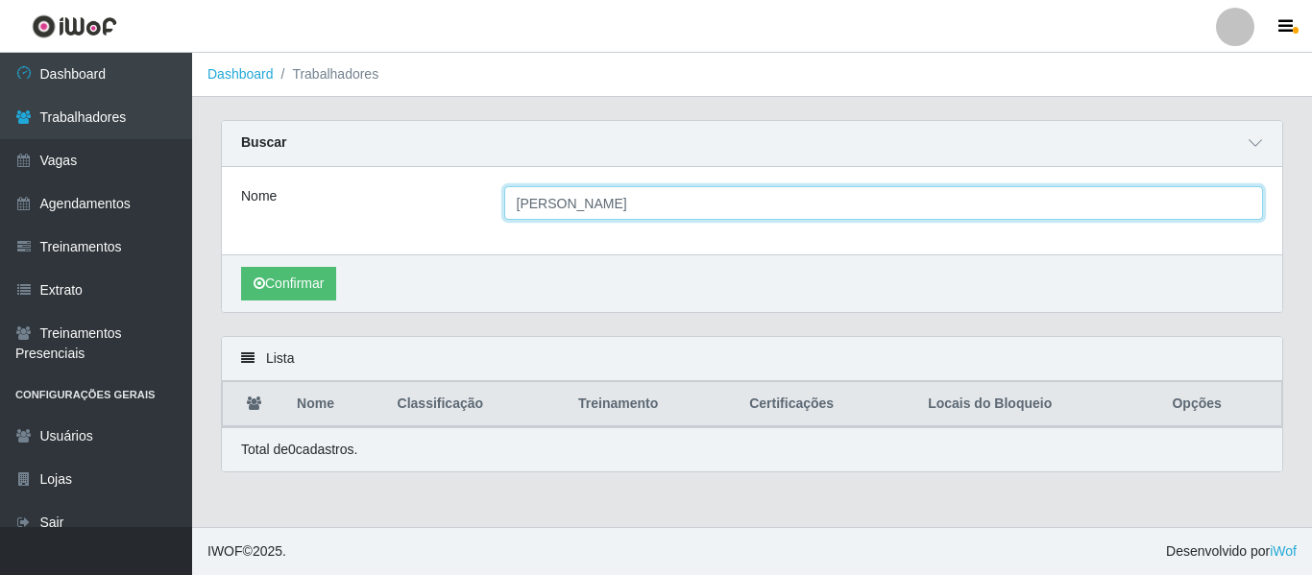
click at [634, 211] on input "[PERSON_NAME]" at bounding box center [884, 203] width 760 height 34
type input "[PERSON_NAME]"
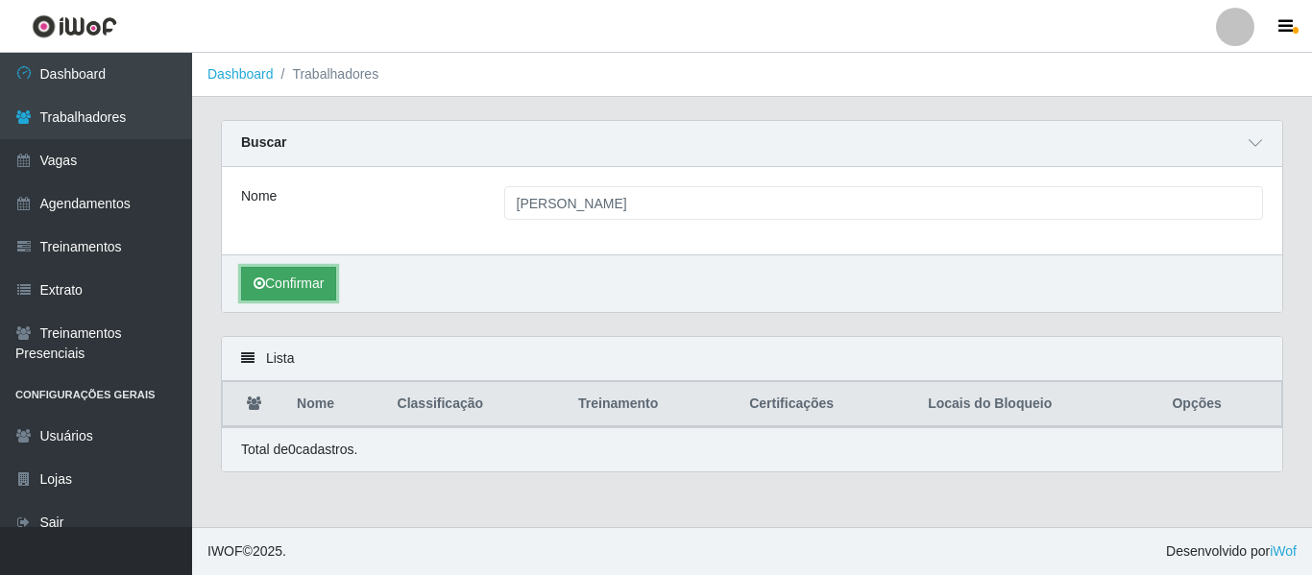
click at [301, 275] on button "Confirmar" at bounding box center [288, 284] width 95 height 34
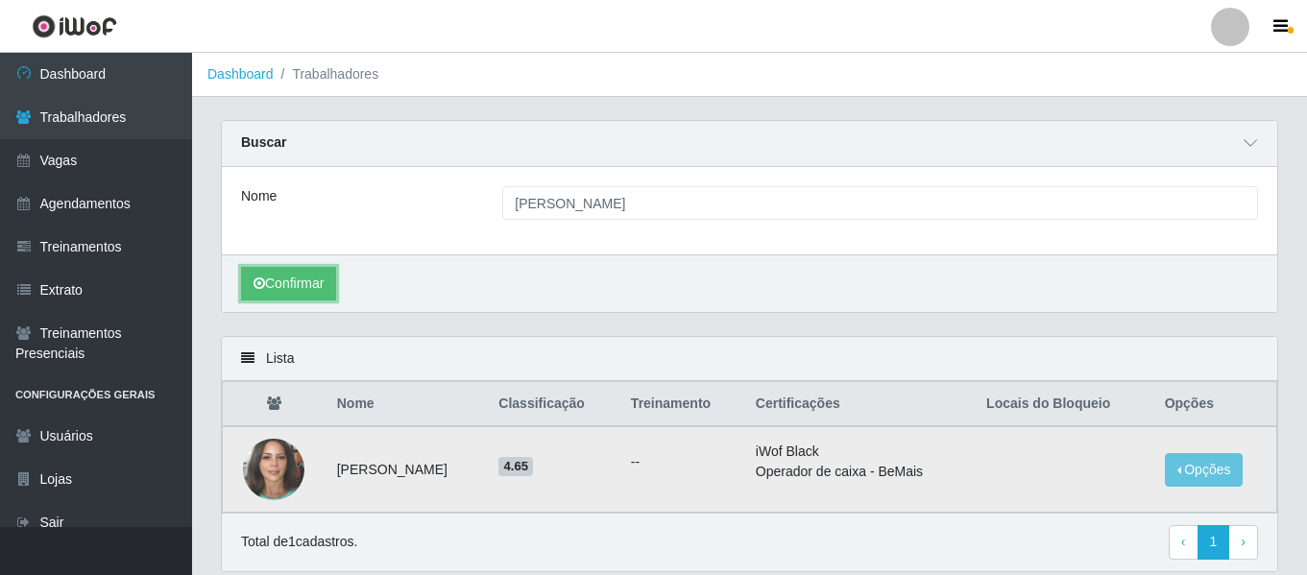
scroll to position [69, 0]
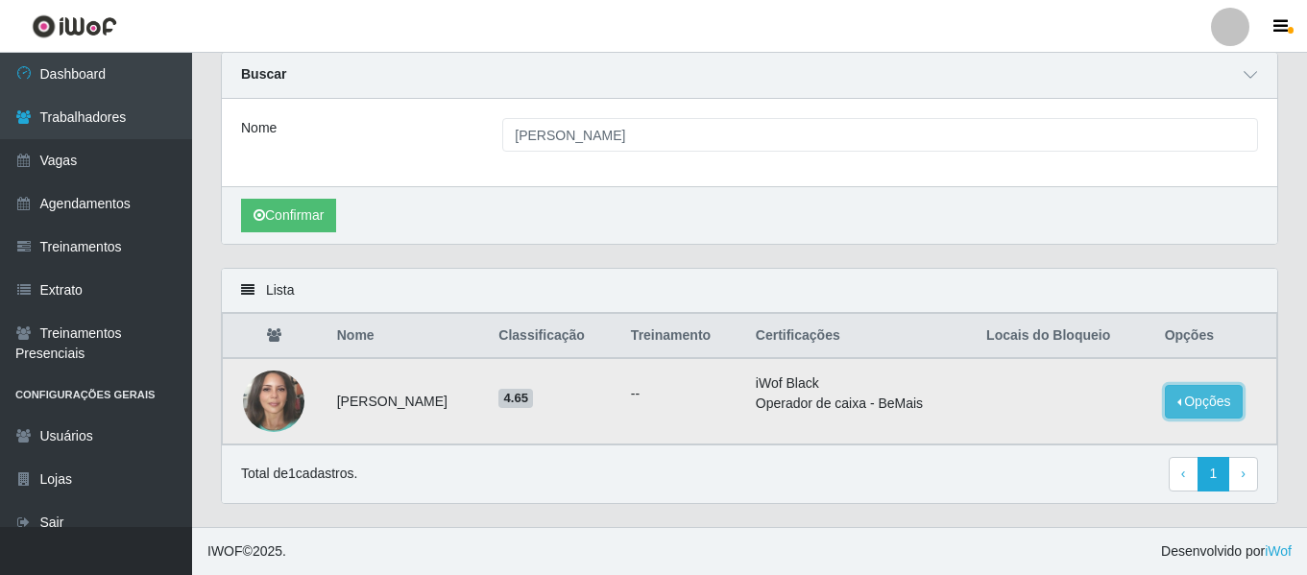
click at [1193, 409] on button "Opções" at bounding box center [1204, 402] width 79 height 34
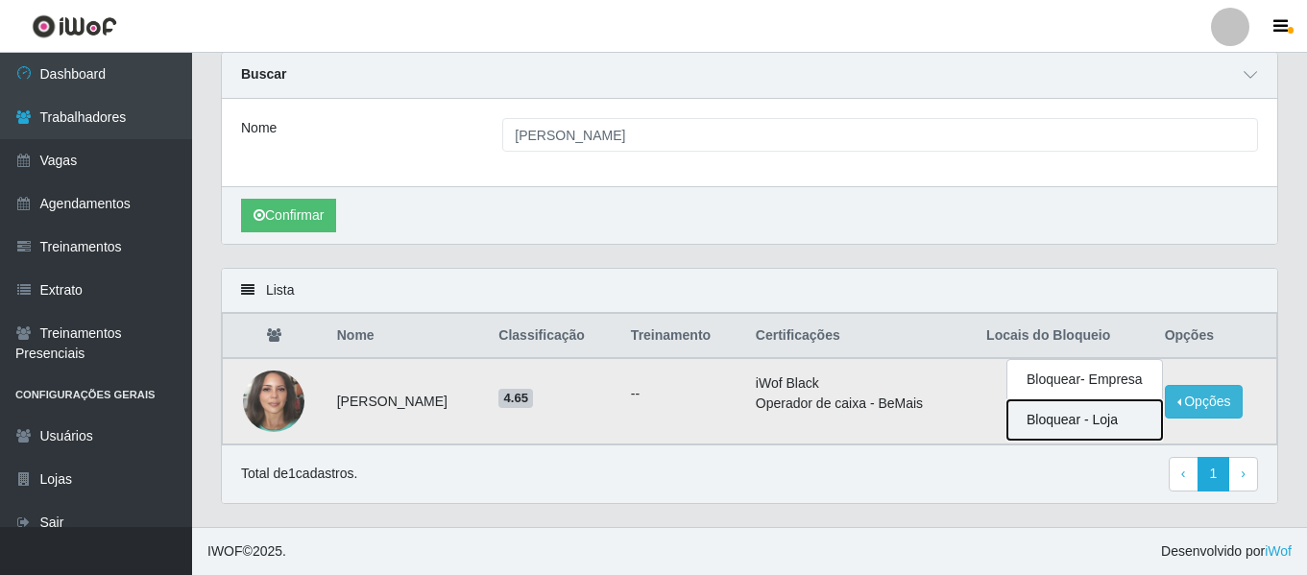
click at [1103, 420] on button "Bloquear - Loja" at bounding box center [1084, 419] width 155 height 39
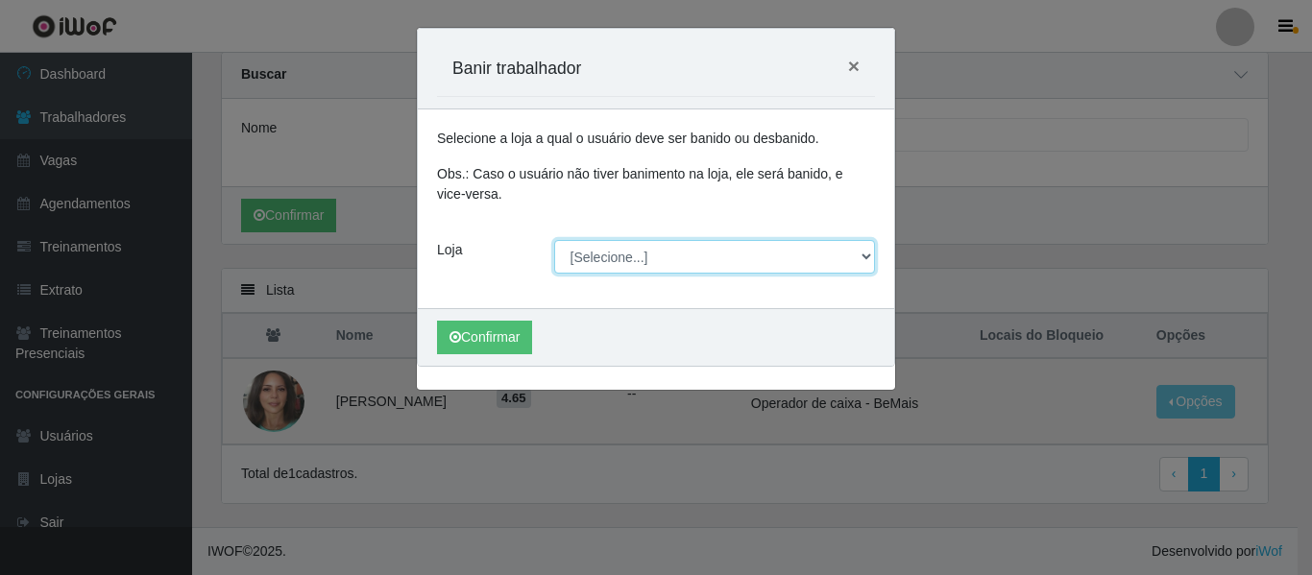
click at [680, 269] on select "[Selecione...] Varejão Supermercados" at bounding box center [715, 257] width 322 height 34
select select "237"
click at [554, 240] on select "[Selecione...] Varejão Supermercados" at bounding box center [715, 257] width 322 height 34
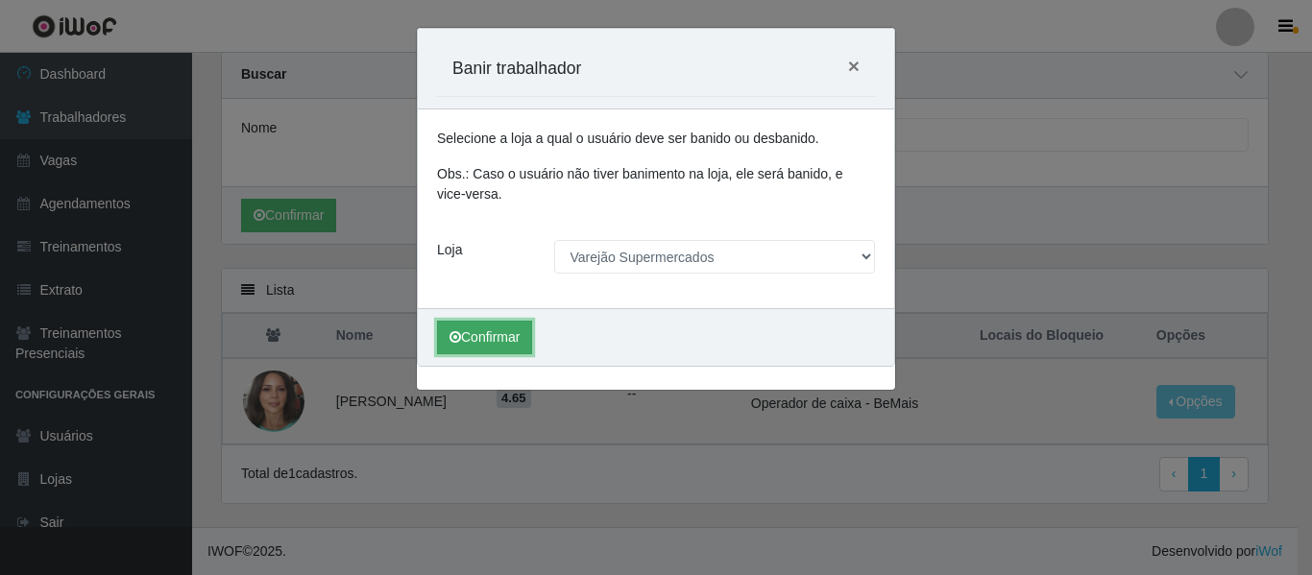
click at [487, 328] on button "Confirmar" at bounding box center [484, 338] width 95 height 34
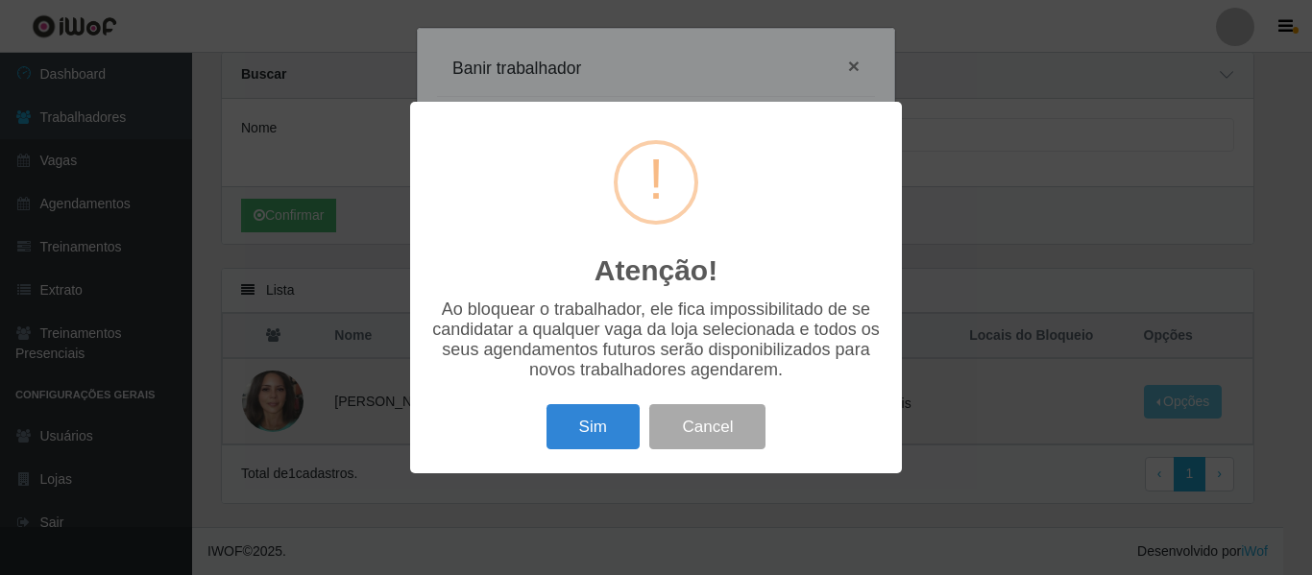
click at [613, 434] on button "Sim" at bounding box center [592, 426] width 93 height 45
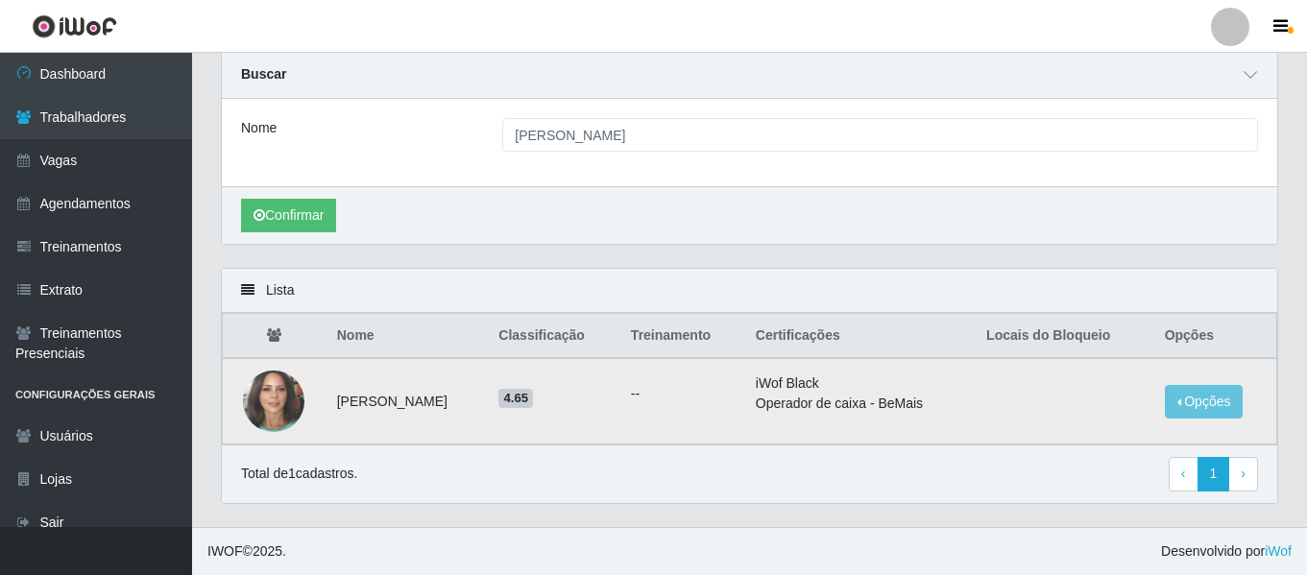
scroll to position [0, 0]
